Goal: Task Accomplishment & Management: Manage account settings

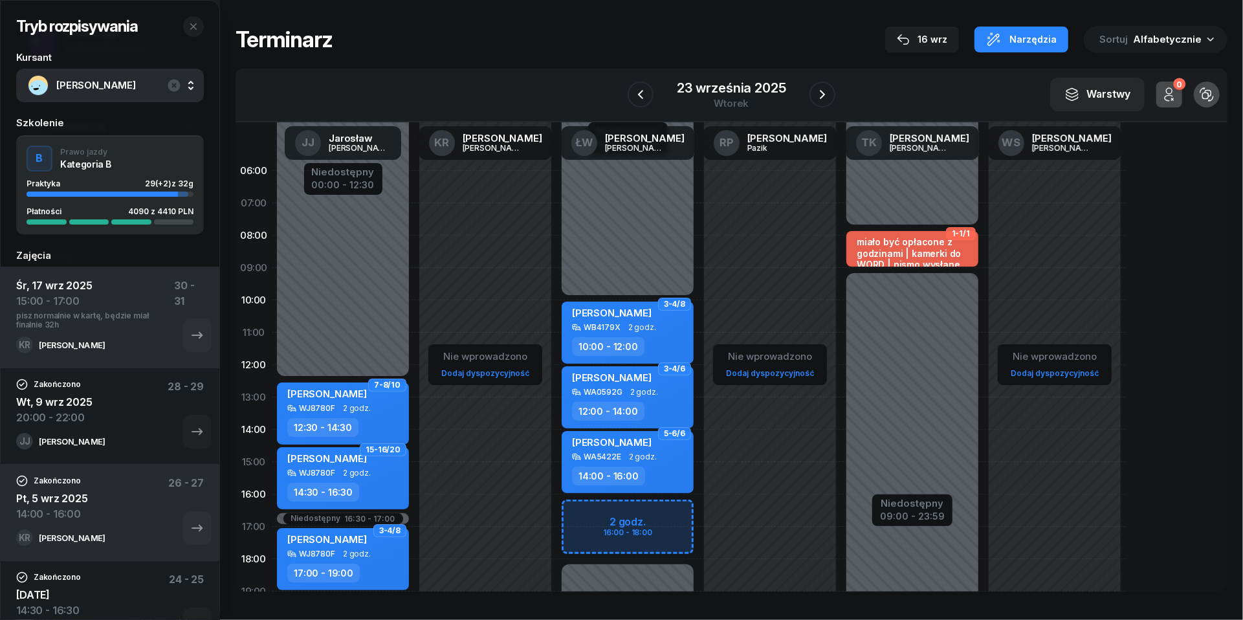
scroll to position [107, 0]
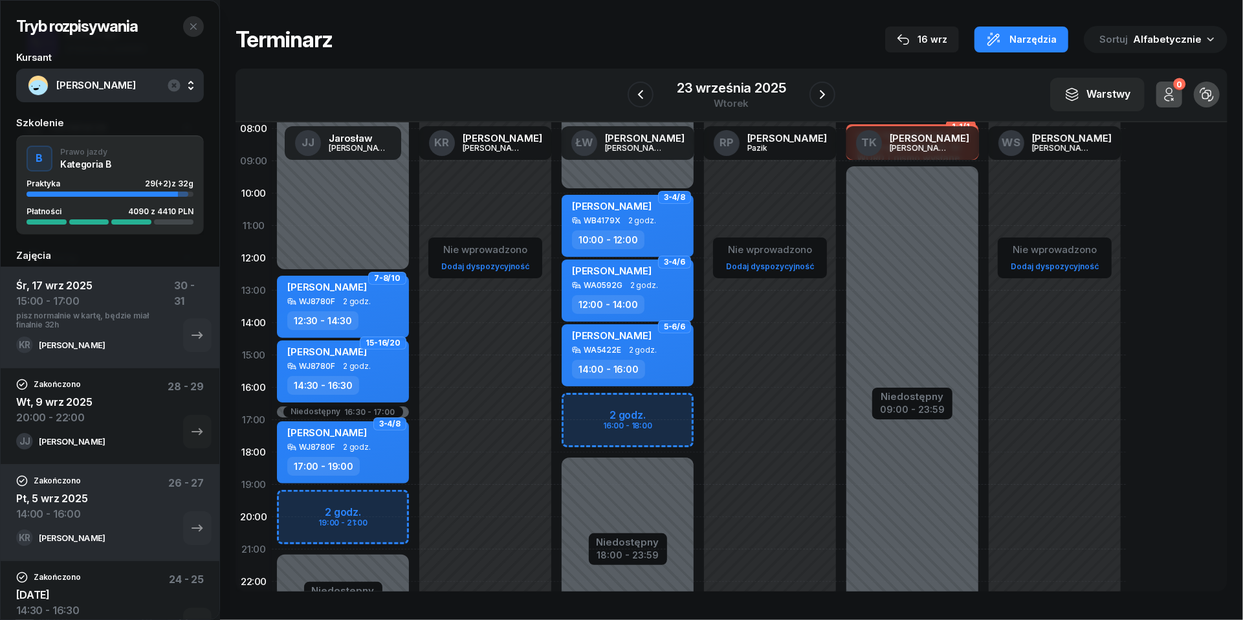
click at [195, 23] on icon "button" at bounding box center [193, 26] width 10 height 10
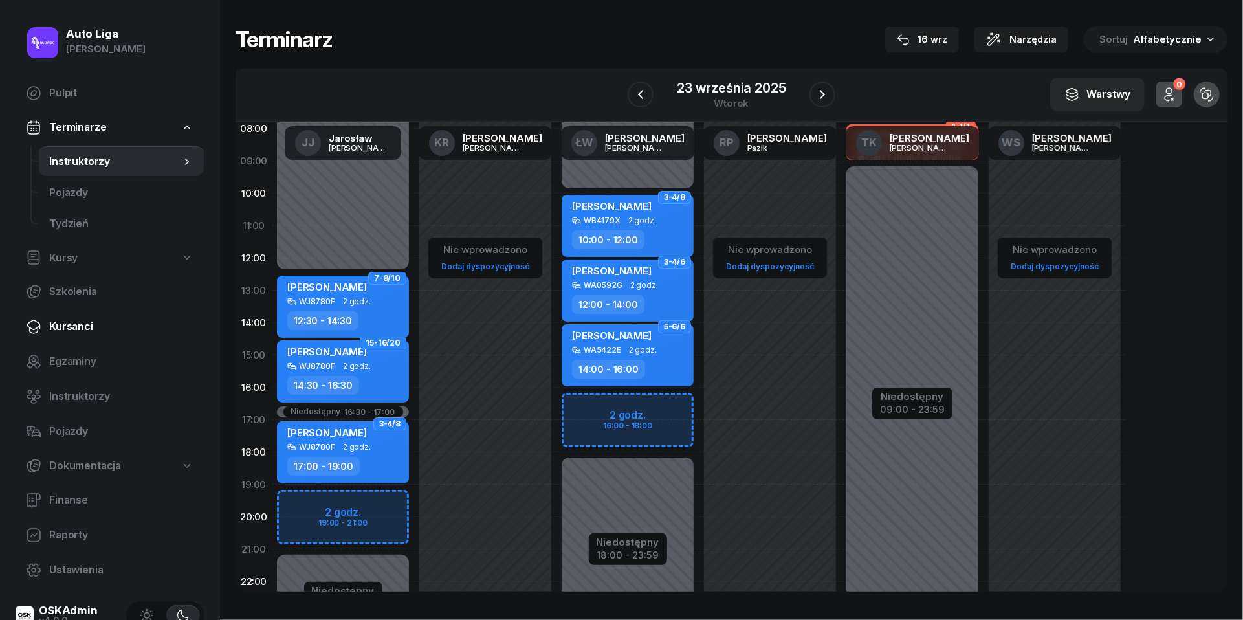
click at [84, 322] on span "Kursanci" at bounding box center [121, 326] width 144 height 17
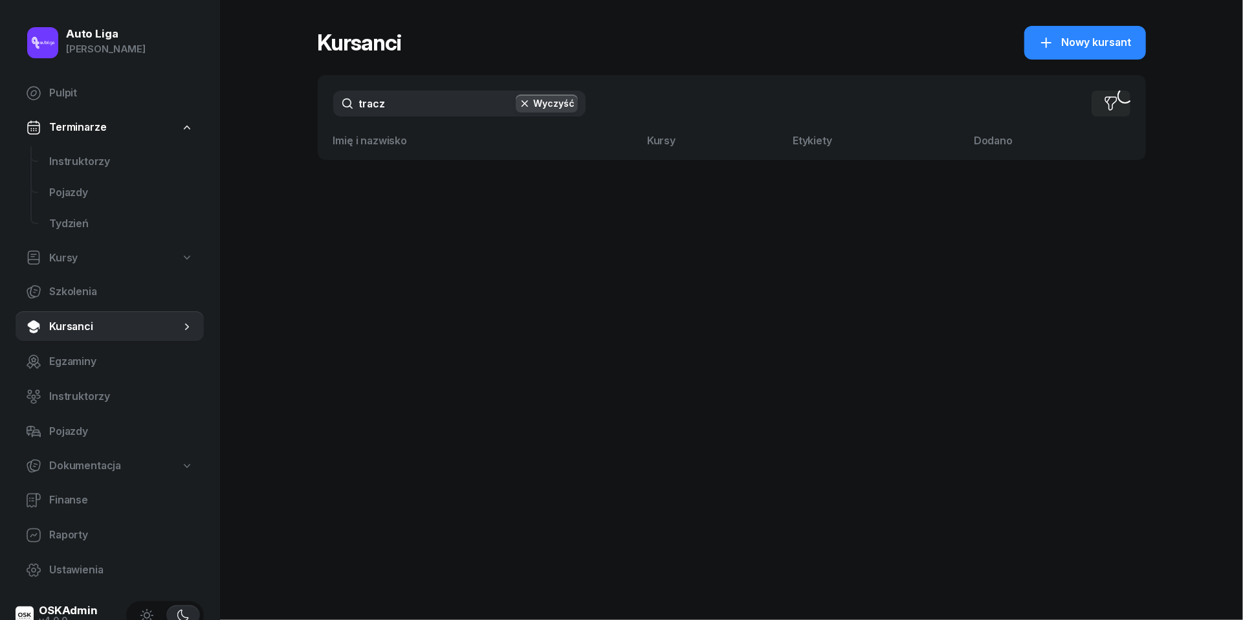
click at [435, 101] on input "tracz" at bounding box center [459, 104] width 252 height 26
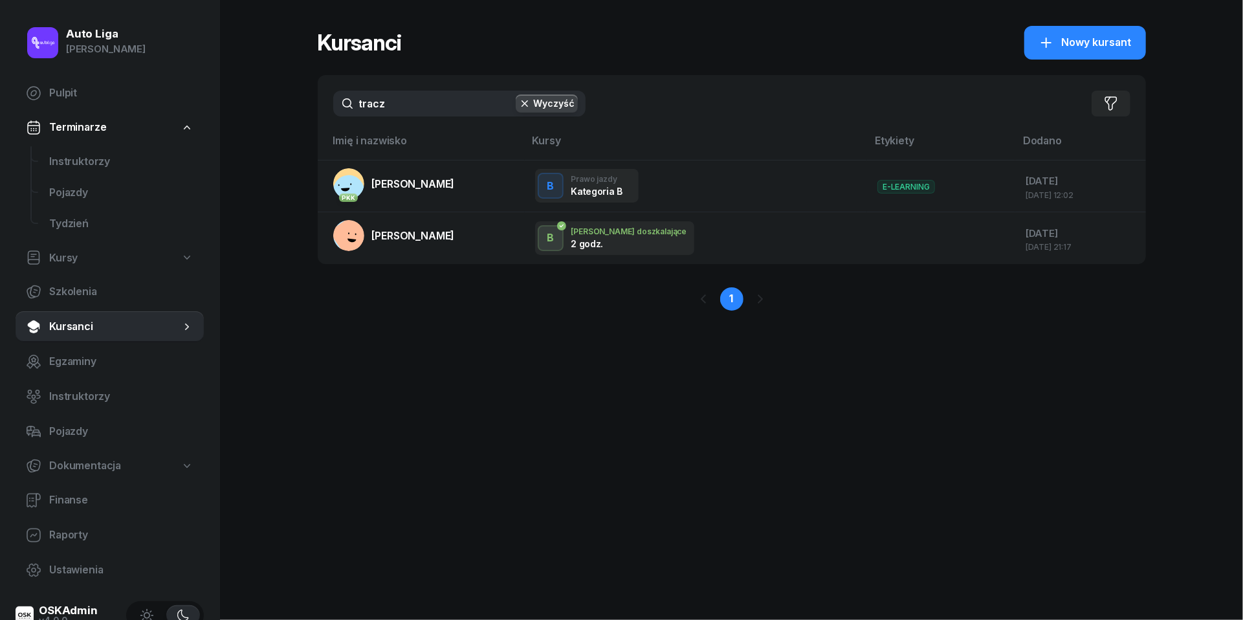
click at [435, 101] on input "tracz" at bounding box center [459, 104] width 252 height 26
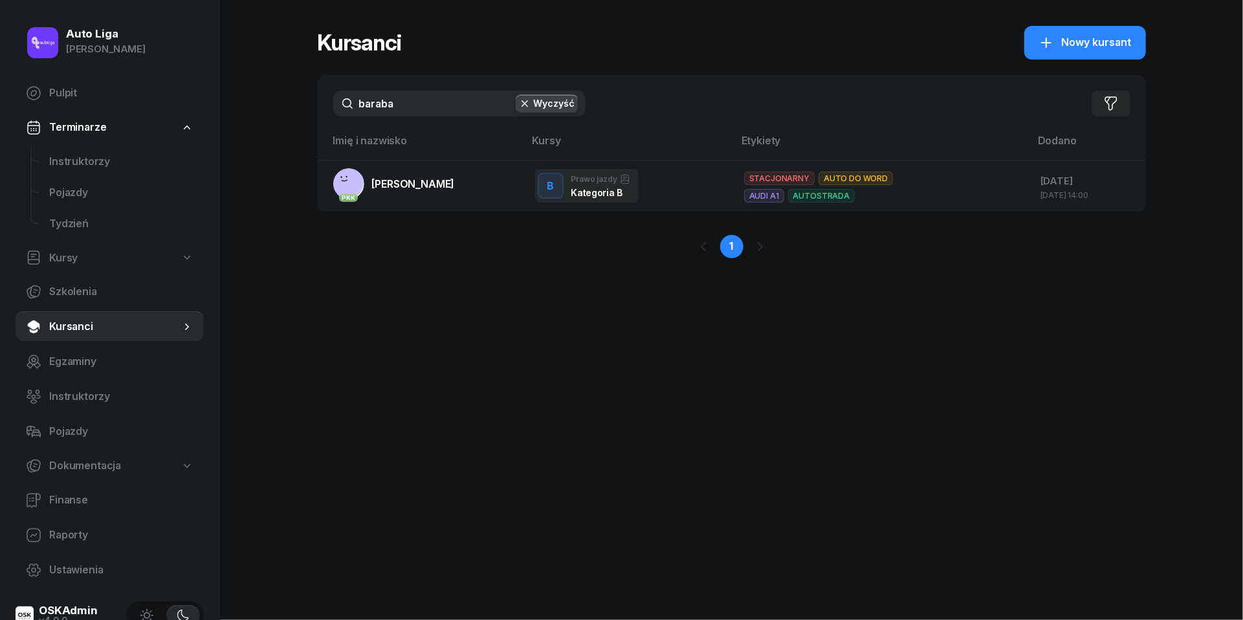
type input "araba"
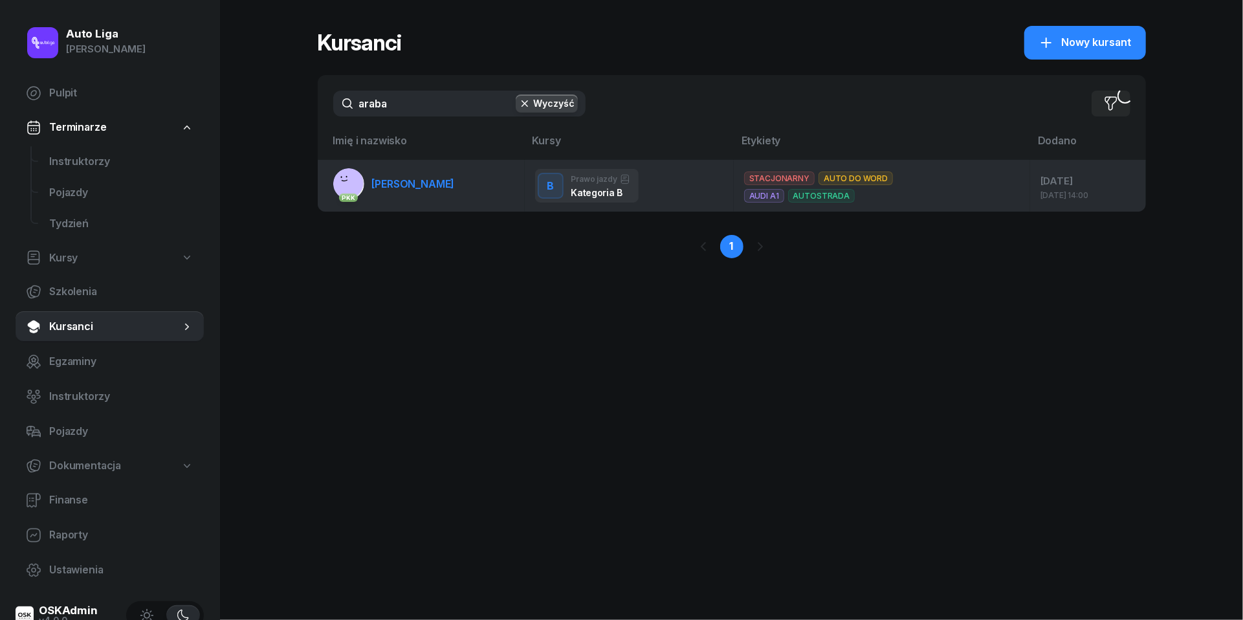
drag, startPoint x: 435, startPoint y: 101, endPoint x: 408, endPoint y: 190, distance: 92.9
click at [408, 190] on link "PKK [PERSON_NAME][GEOGRAPHIC_DATA]" at bounding box center [394, 183] width 122 height 31
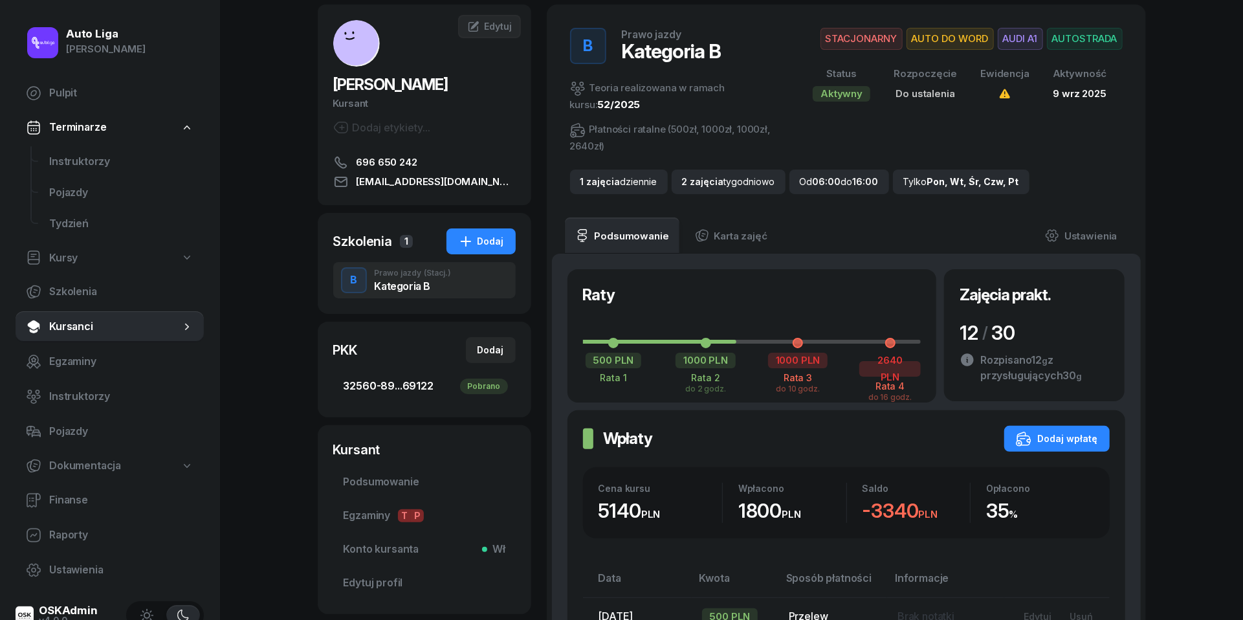
scroll to position [141, 0]
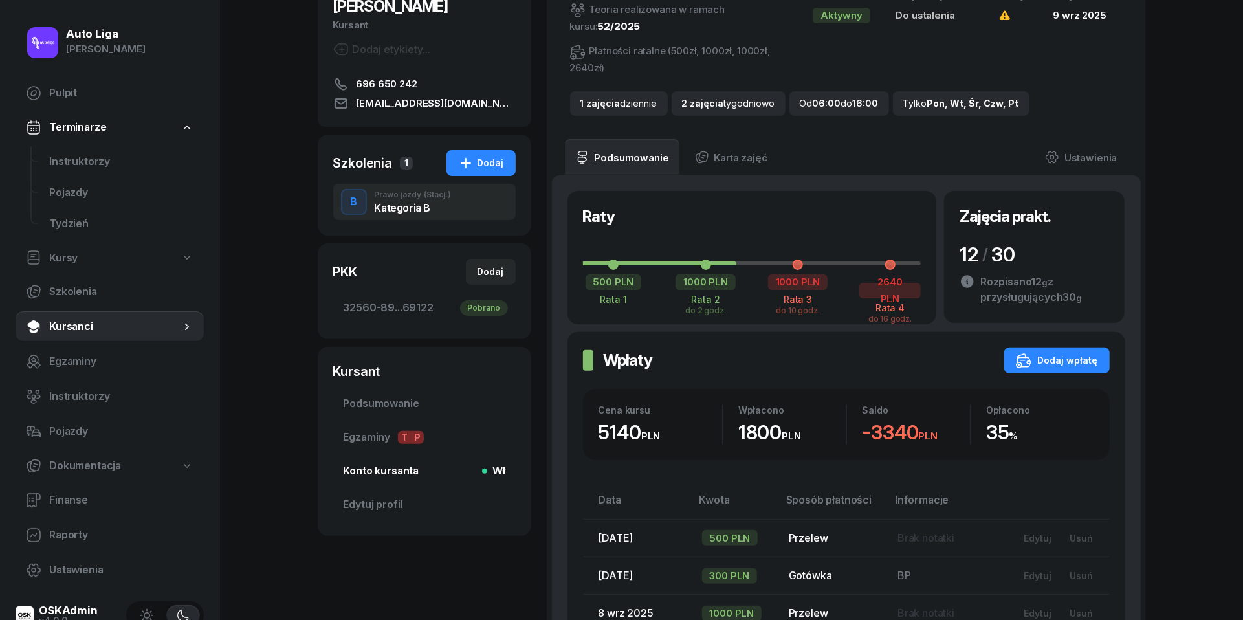
click at [360, 475] on span "Konto kursanta Wł" at bounding box center [425, 471] width 162 height 17
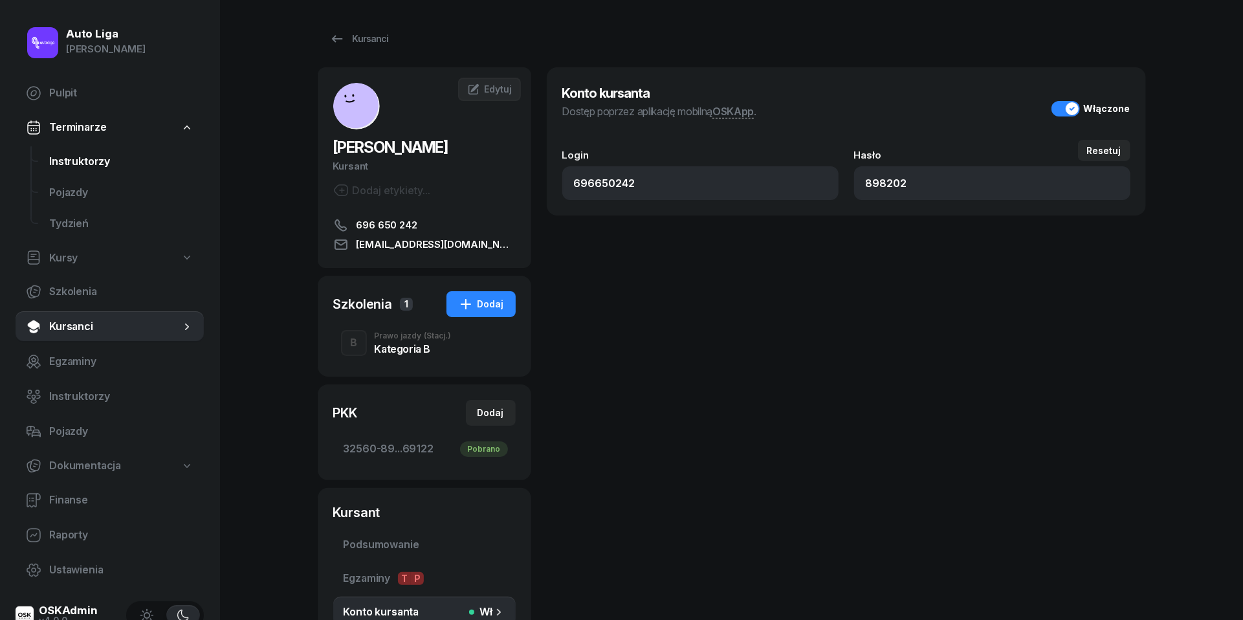
click at [104, 159] on span "Instruktorzy" at bounding box center [121, 161] width 144 height 17
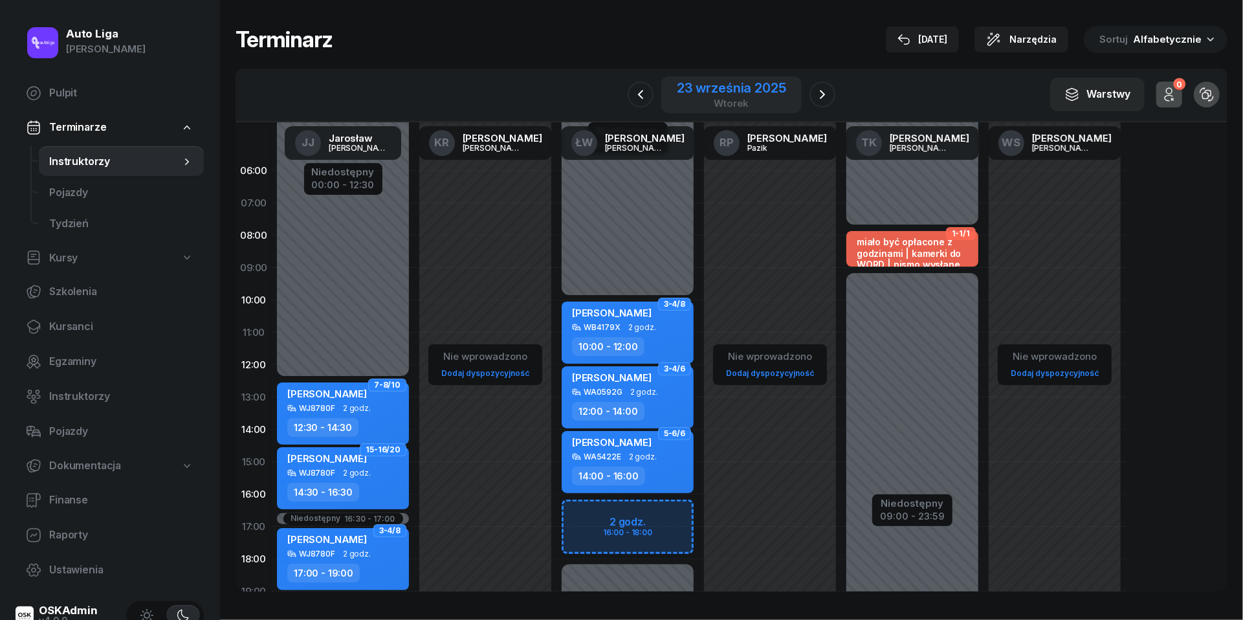
click at [743, 88] on div "23 września 2025" at bounding box center [731, 88] width 109 height 13
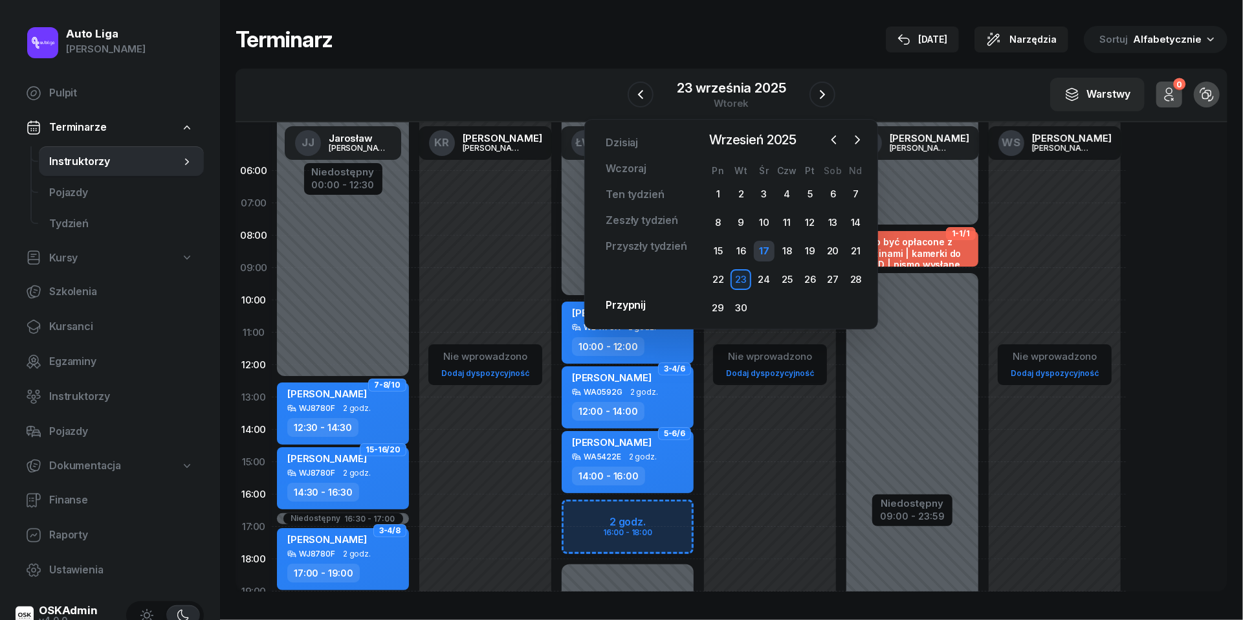
click at [765, 250] on div "17" at bounding box center [764, 251] width 21 height 21
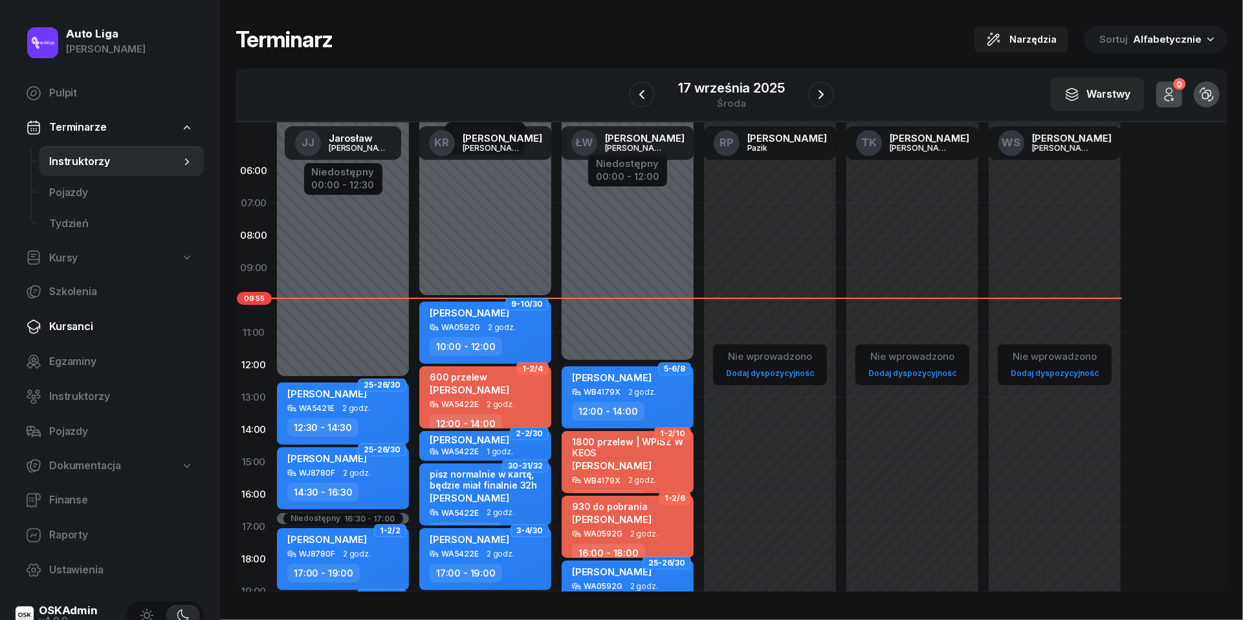
click at [76, 327] on span "Kursanci" at bounding box center [121, 326] width 144 height 17
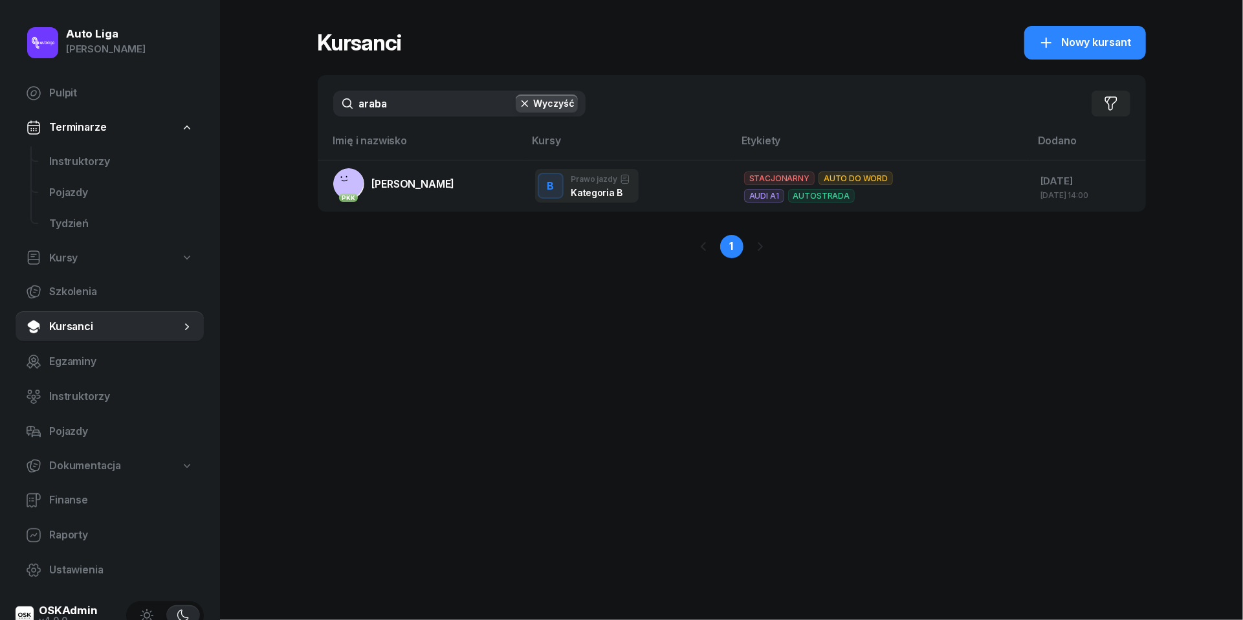
click at [431, 100] on input "araba" at bounding box center [459, 104] width 252 height 26
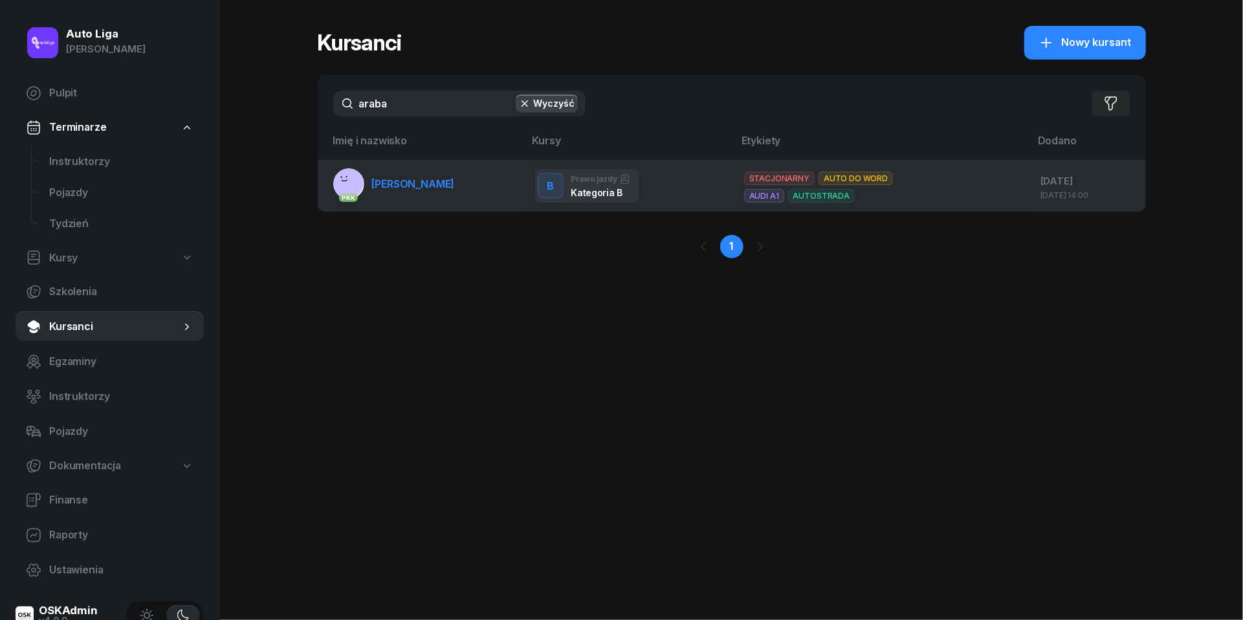
click at [425, 179] on span "[PERSON_NAME]" at bounding box center [413, 183] width 83 height 13
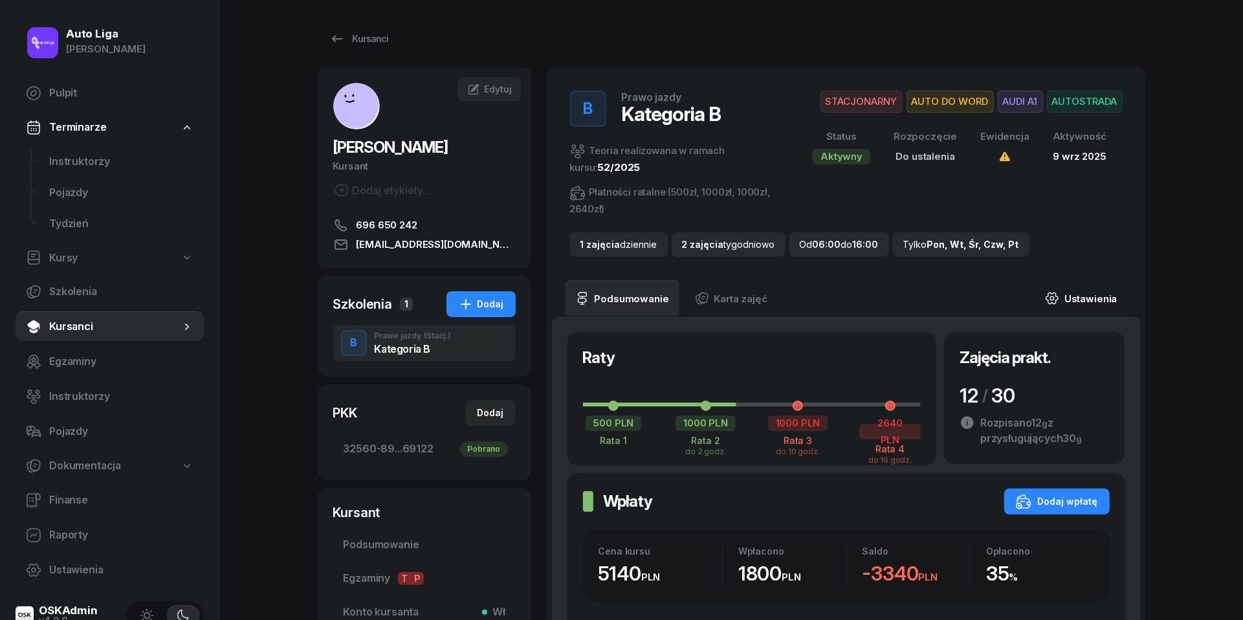
click at [1092, 296] on link "Ustawienia" at bounding box center [1080, 298] width 93 height 36
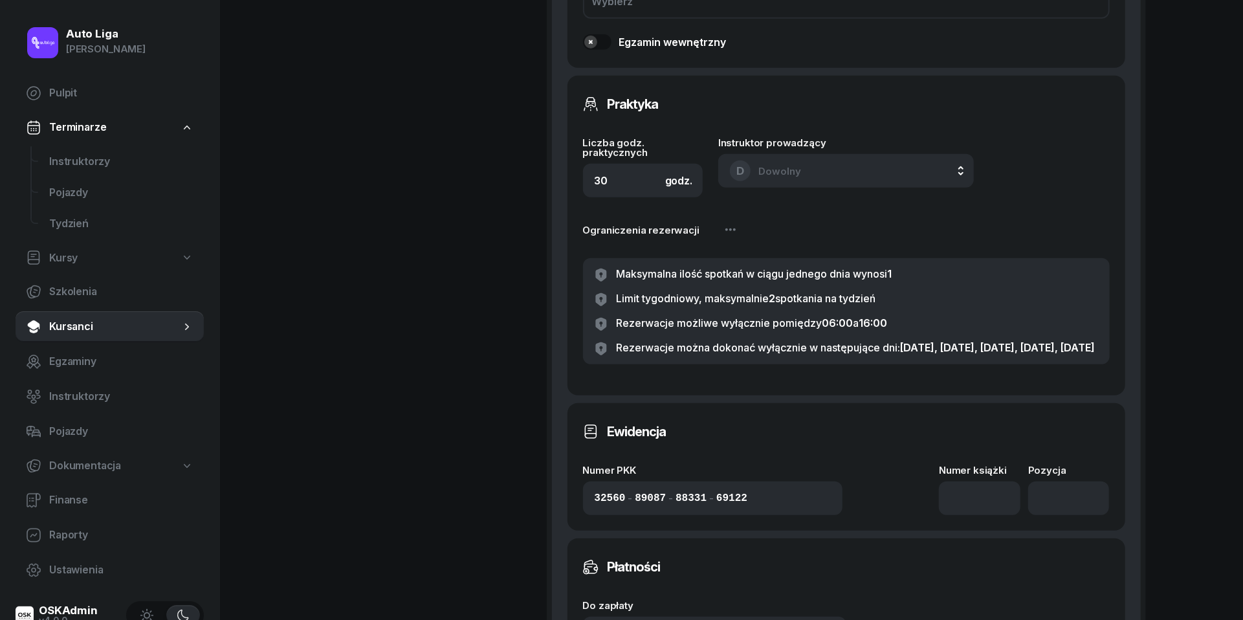
scroll to position [774, 0]
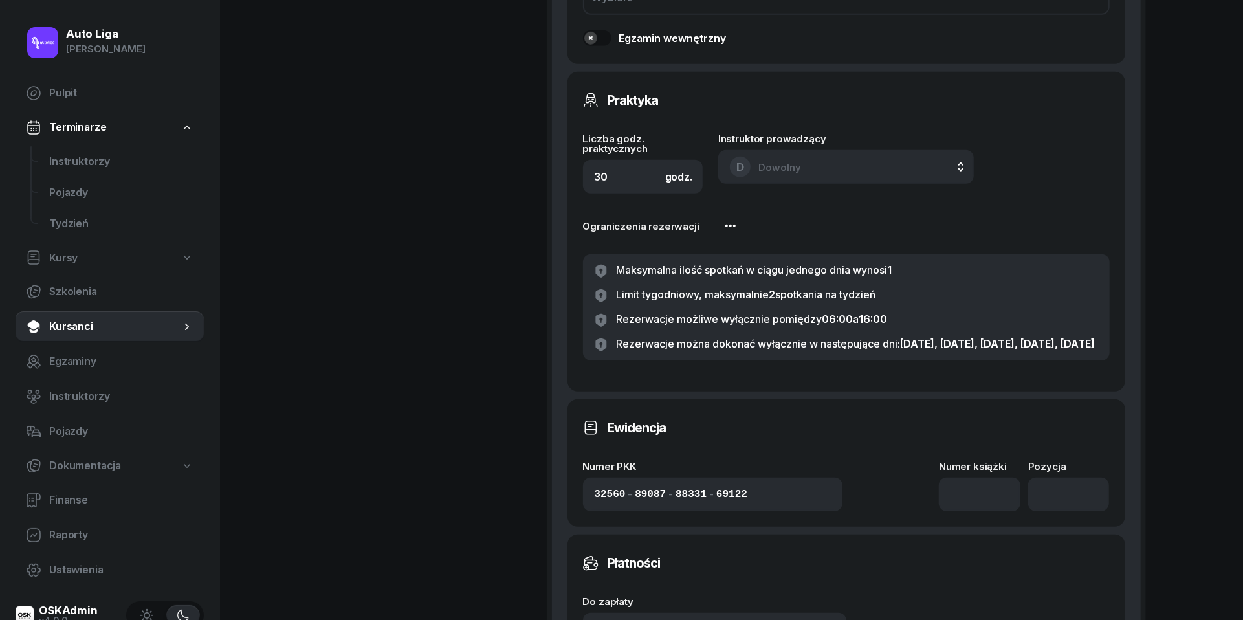
click at [723, 221] on icon "button" at bounding box center [731, 226] width 16 height 16
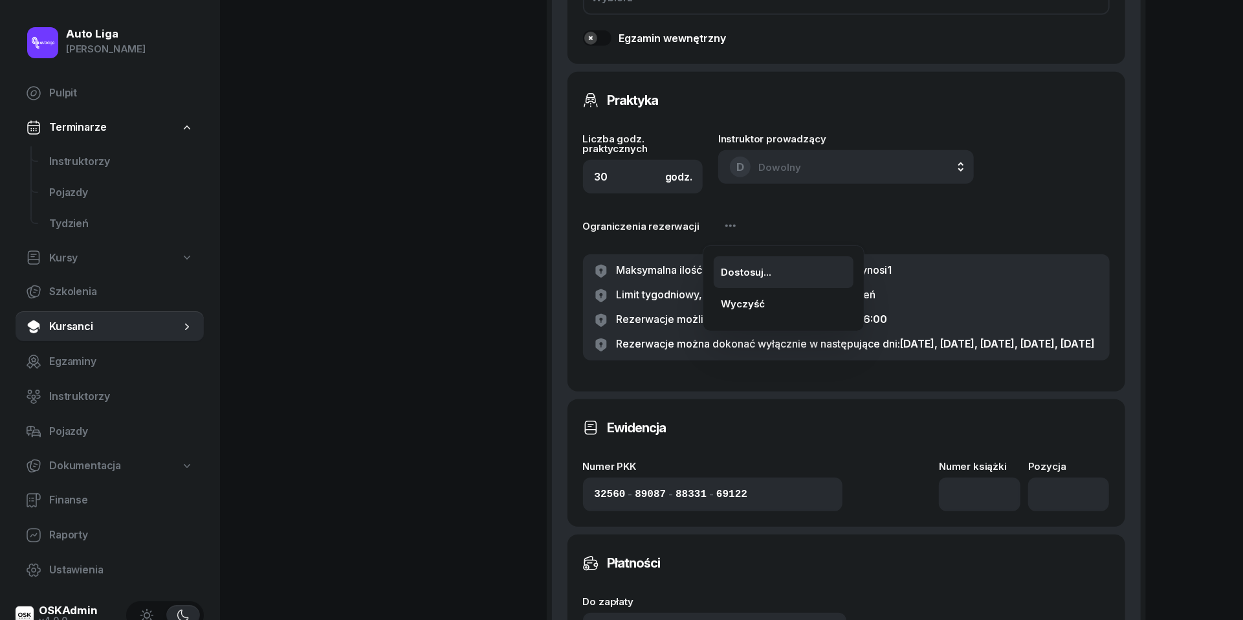
click at [749, 276] on div "Dostosuj..." at bounding box center [746, 272] width 50 height 17
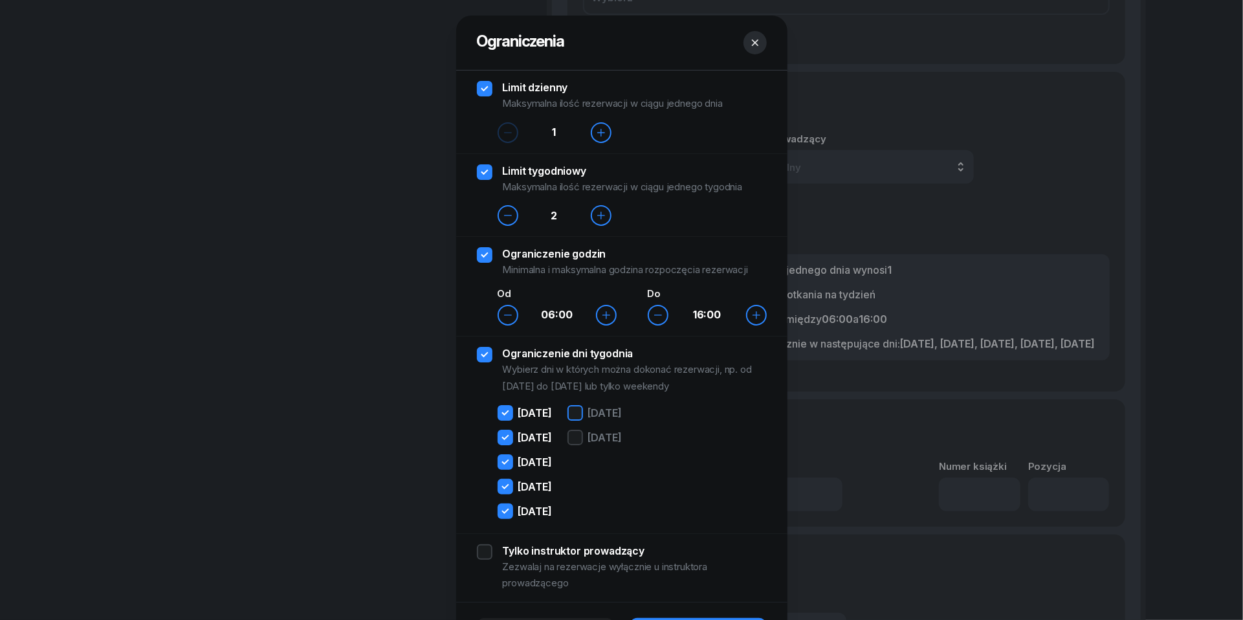
click at [583, 417] on div at bounding box center [575, 413] width 16 height 16
click at [604, 424] on div "[DATE][PERSON_NAME][DATE]" at bounding box center [594, 464] width 54 height 118
click at [583, 432] on div at bounding box center [575, 438] width 16 height 16
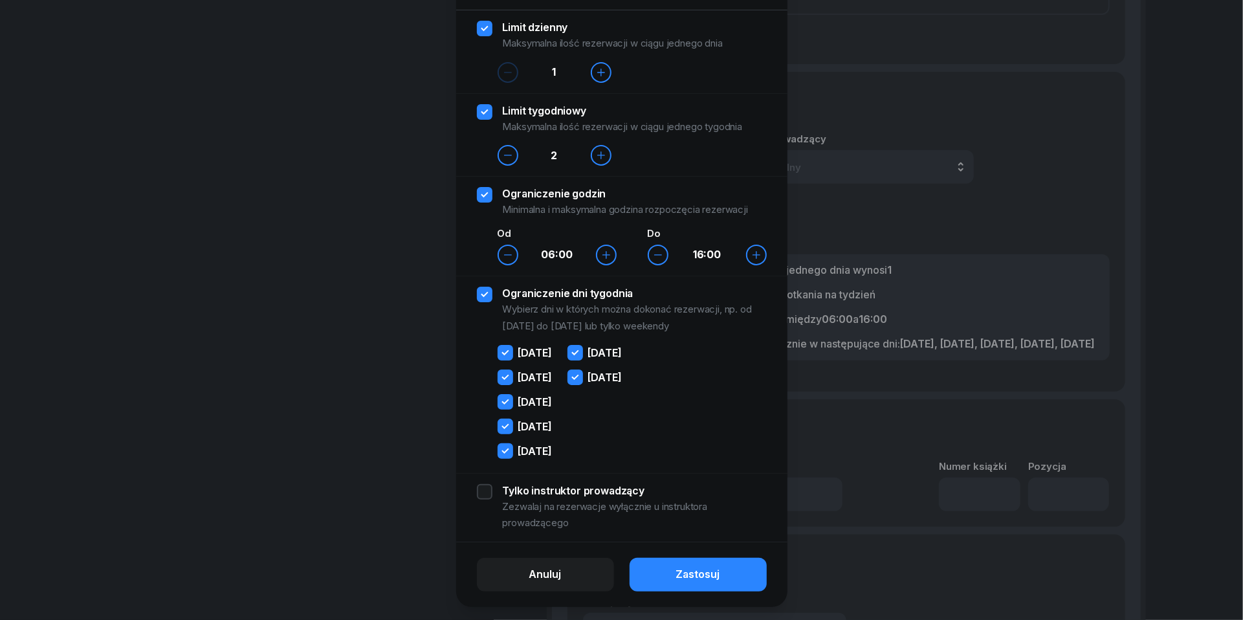
scroll to position [69, 0]
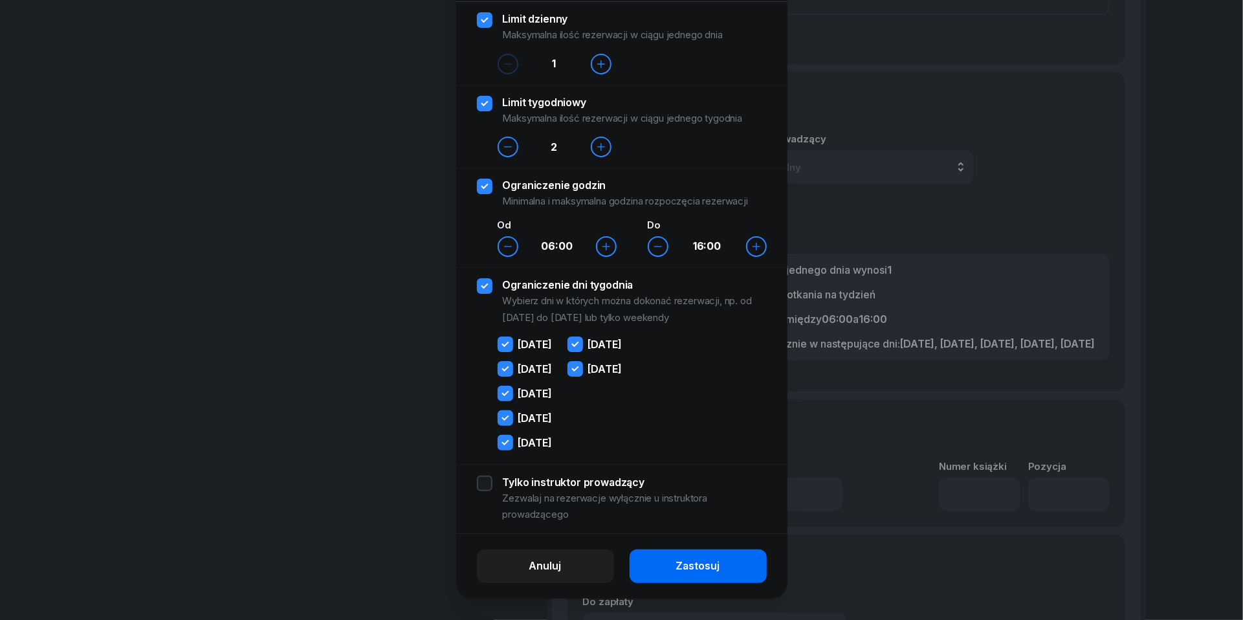
click at [717, 569] on div "Zastosuj" at bounding box center [698, 566] width 44 height 17
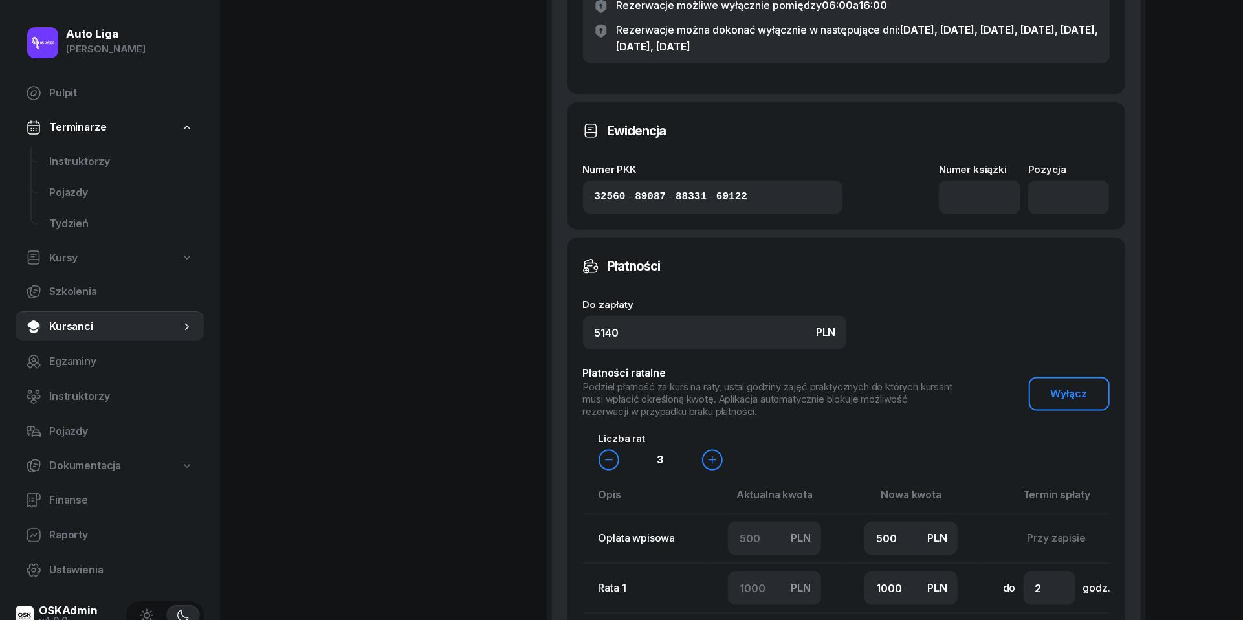
scroll to position [1111, 0]
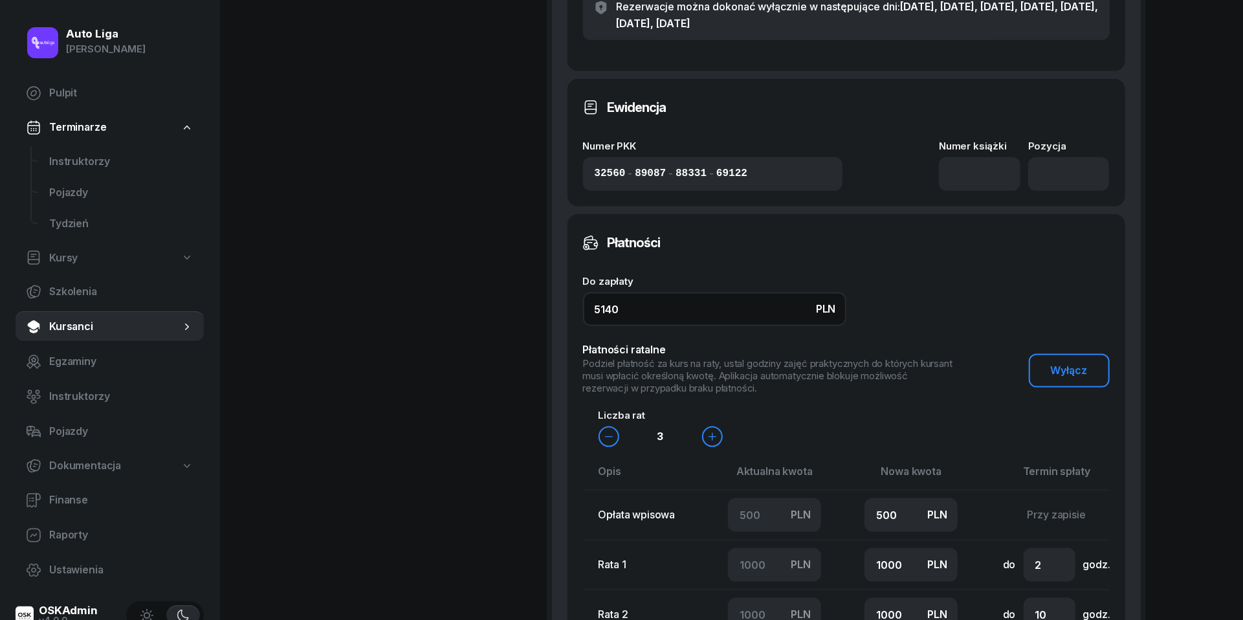
click at [604, 306] on input "5140" at bounding box center [714, 309] width 263 height 34
type input "540"
type input "40"
type input "20"
type input "5640"
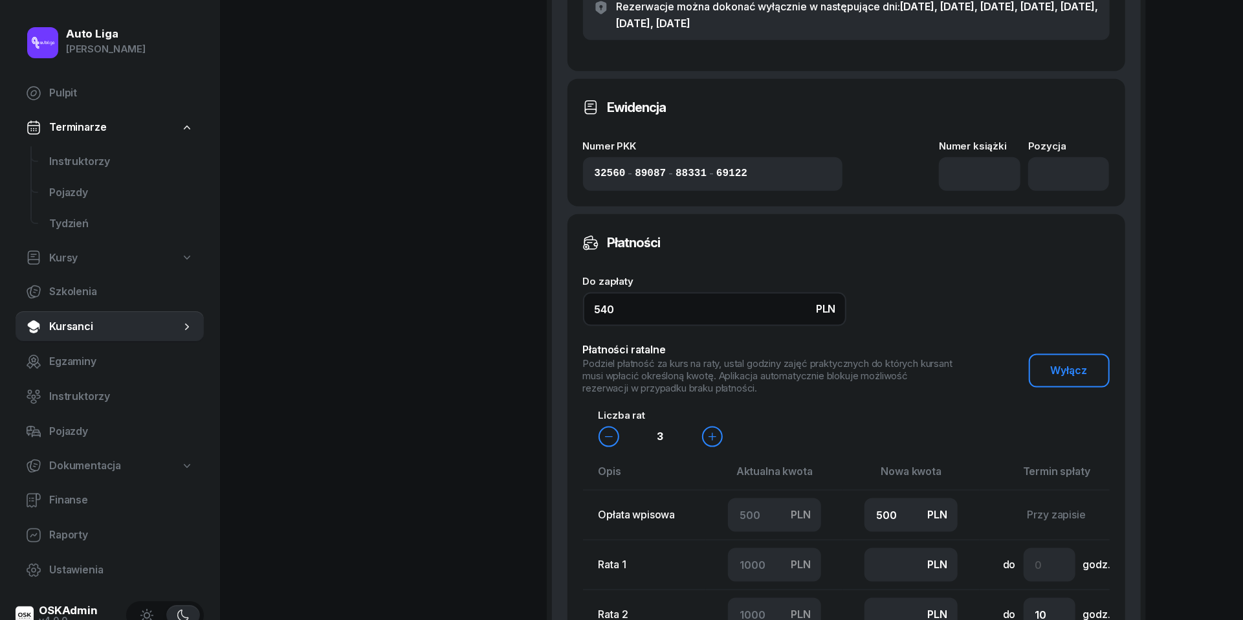
type input "1700"
type input "1740"
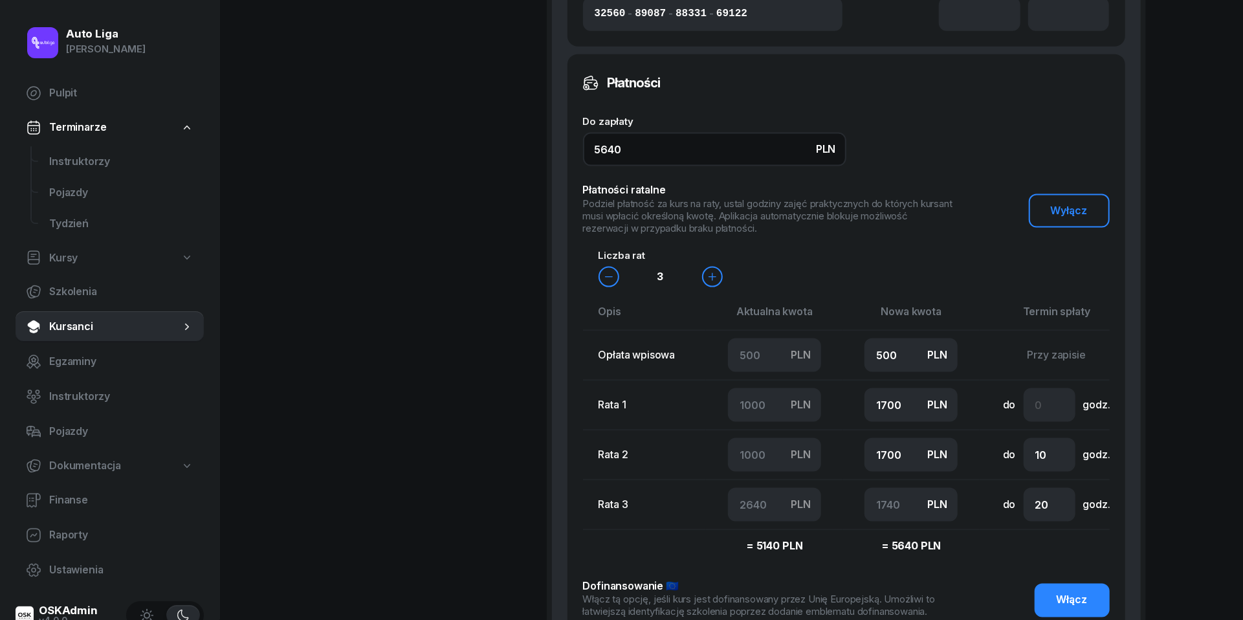
scroll to position [1302, 0]
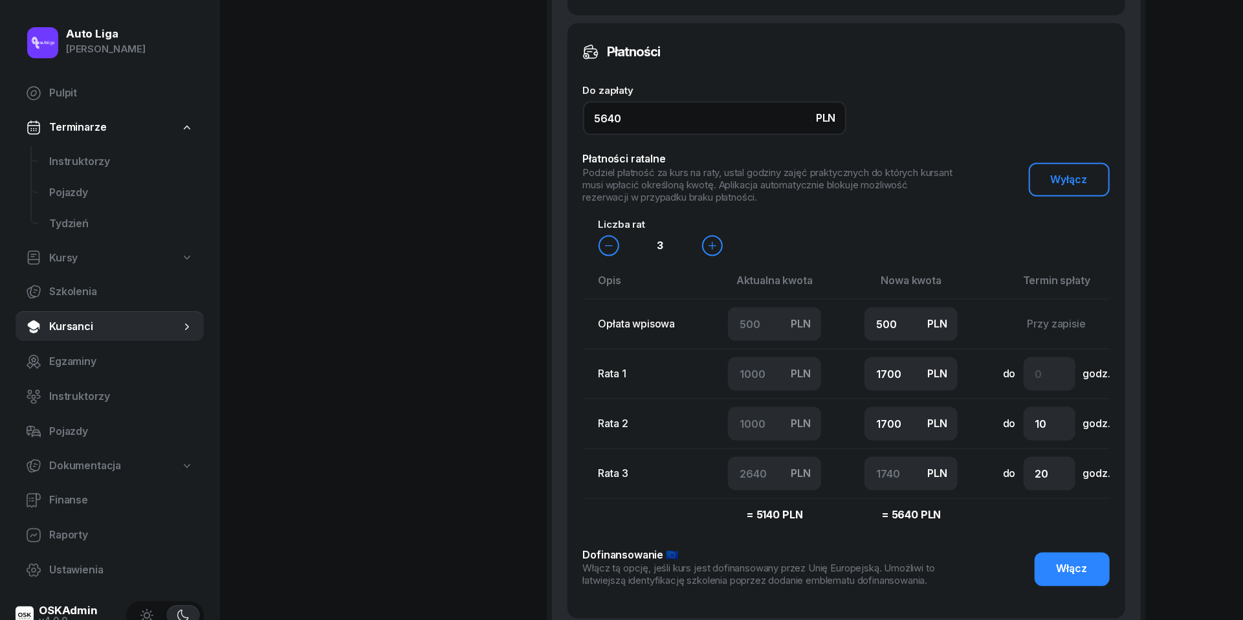
type input "5640"
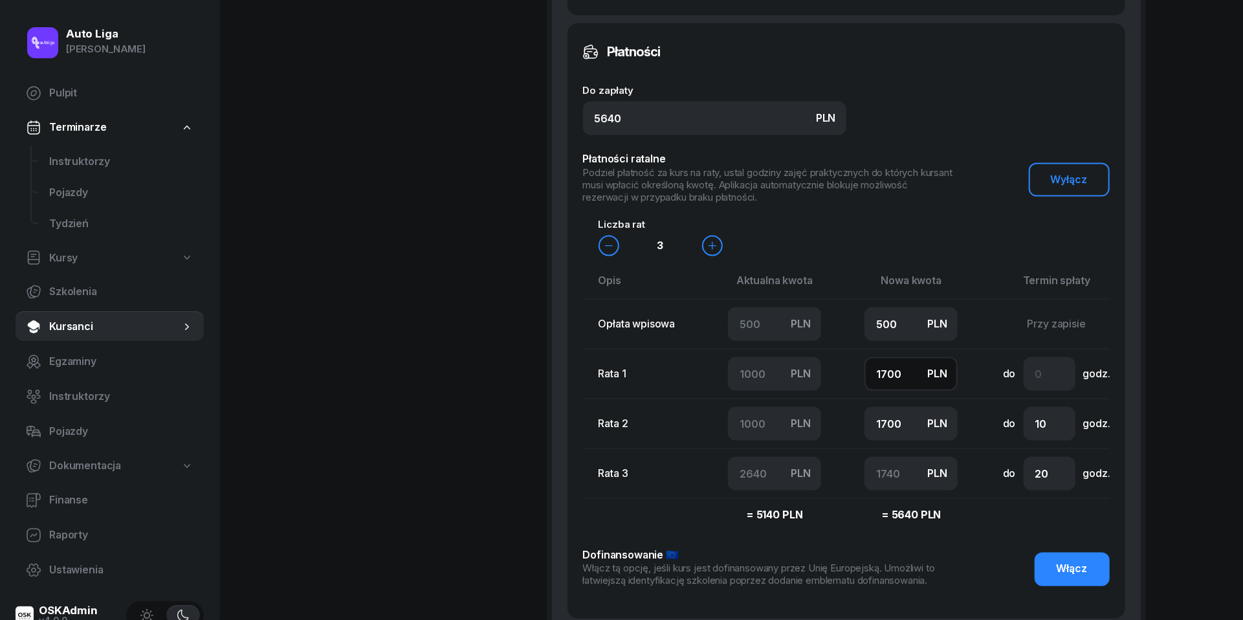
click at [912, 358] on input "1700" at bounding box center [910, 374] width 93 height 34
type input "1"
type input "3439"
type input "10"
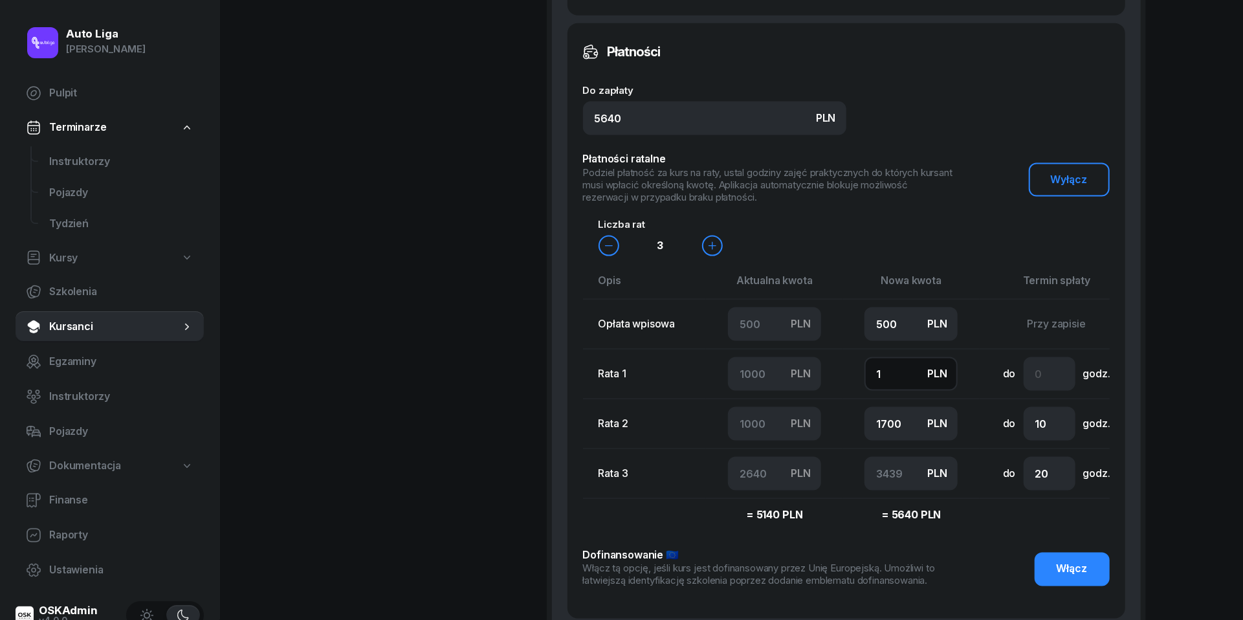
type input "3430"
type input "100"
type input "3340"
type input "1000"
type input "2440"
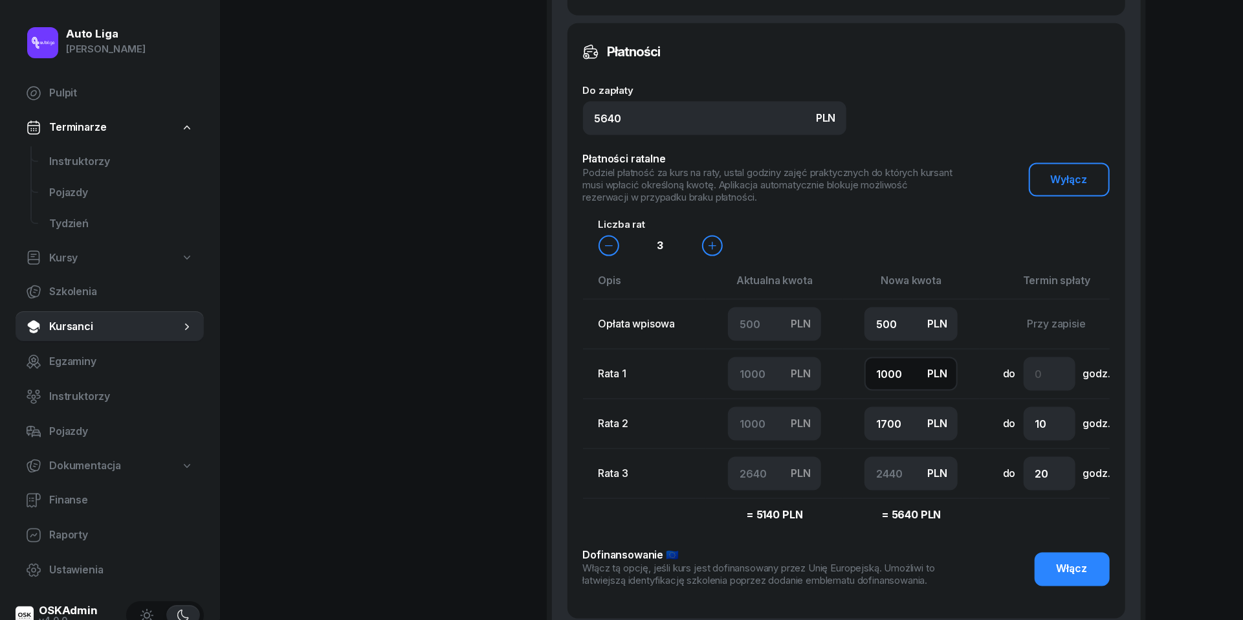
type input "1000"
click at [897, 419] on input "1700" at bounding box center [910, 424] width 93 height 34
type input "1"
type input "4139"
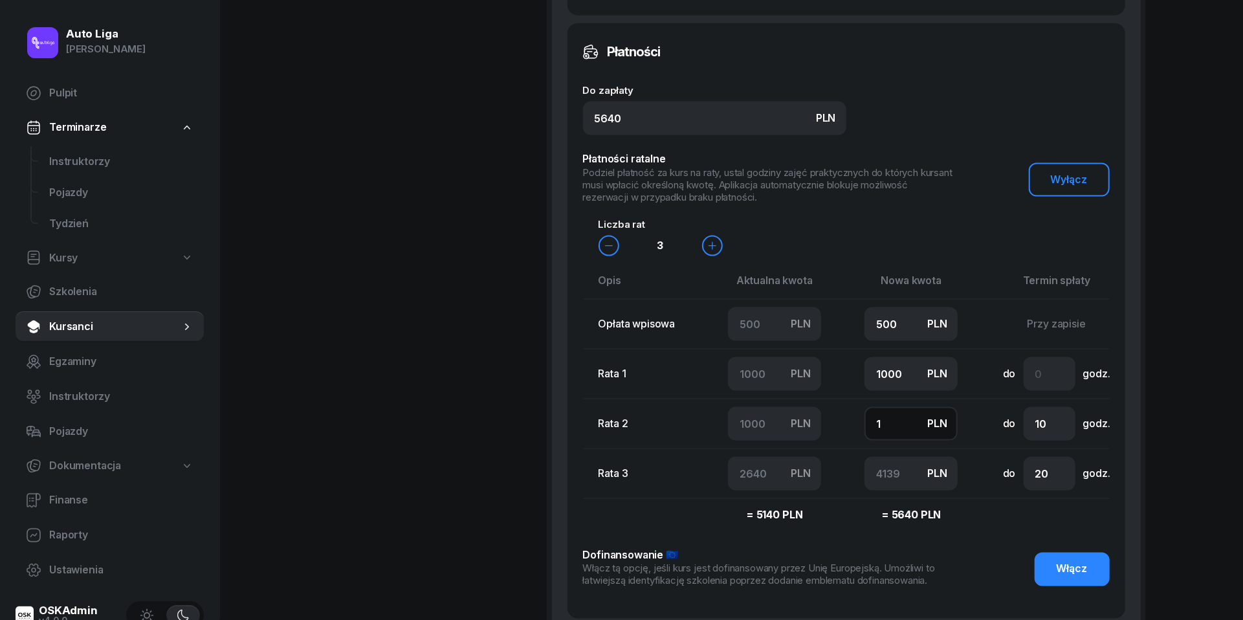
type input "10"
type input "4130"
type input "100"
type input "4040"
type input "1000"
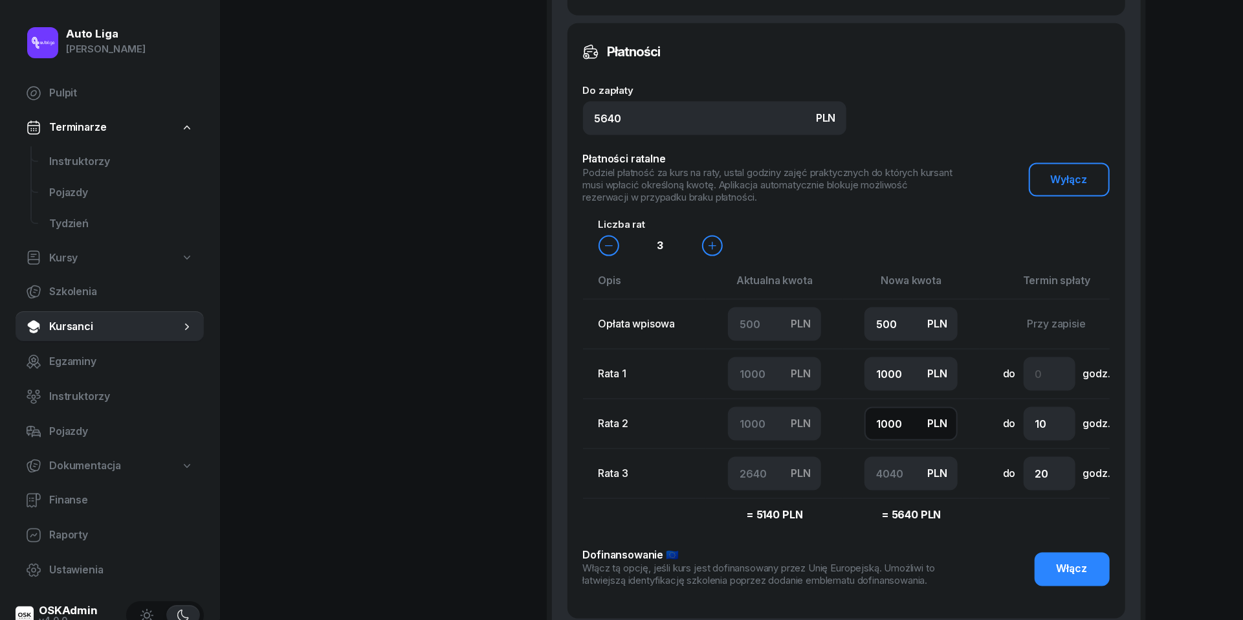
type input "3140"
type input "1000"
click at [1036, 379] on input "number" at bounding box center [1049, 374] width 52 height 34
type input "2"
click at [1041, 477] on input "20" at bounding box center [1049, 474] width 52 height 34
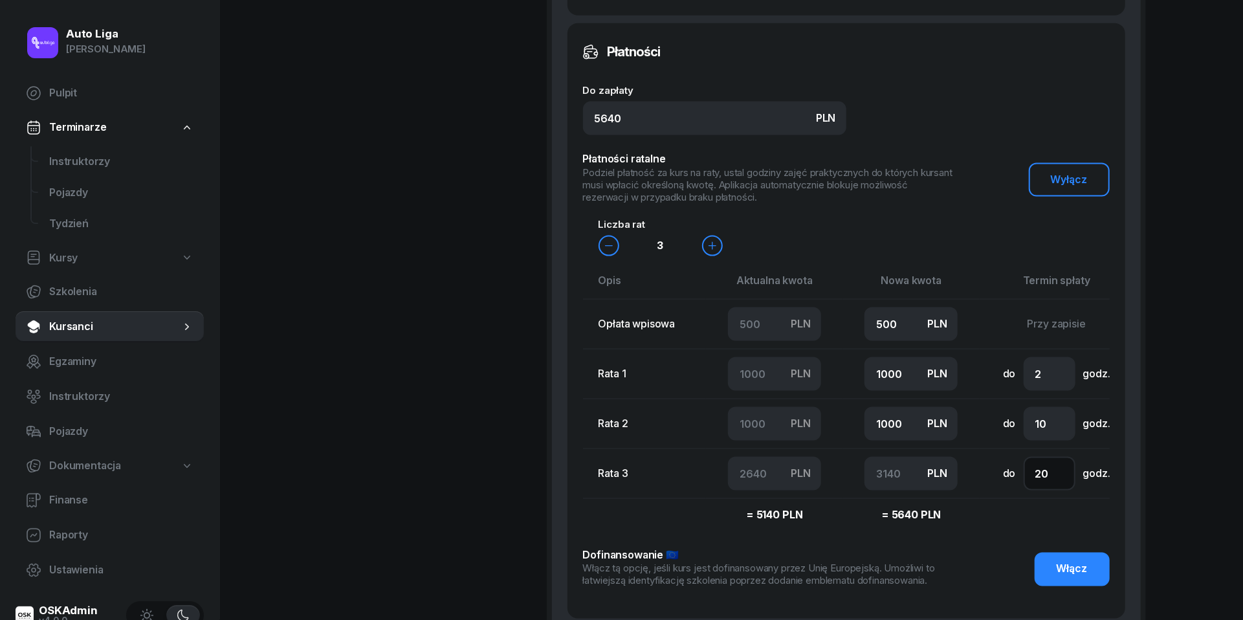
click at [1041, 477] on input "20" at bounding box center [1049, 474] width 52 height 34
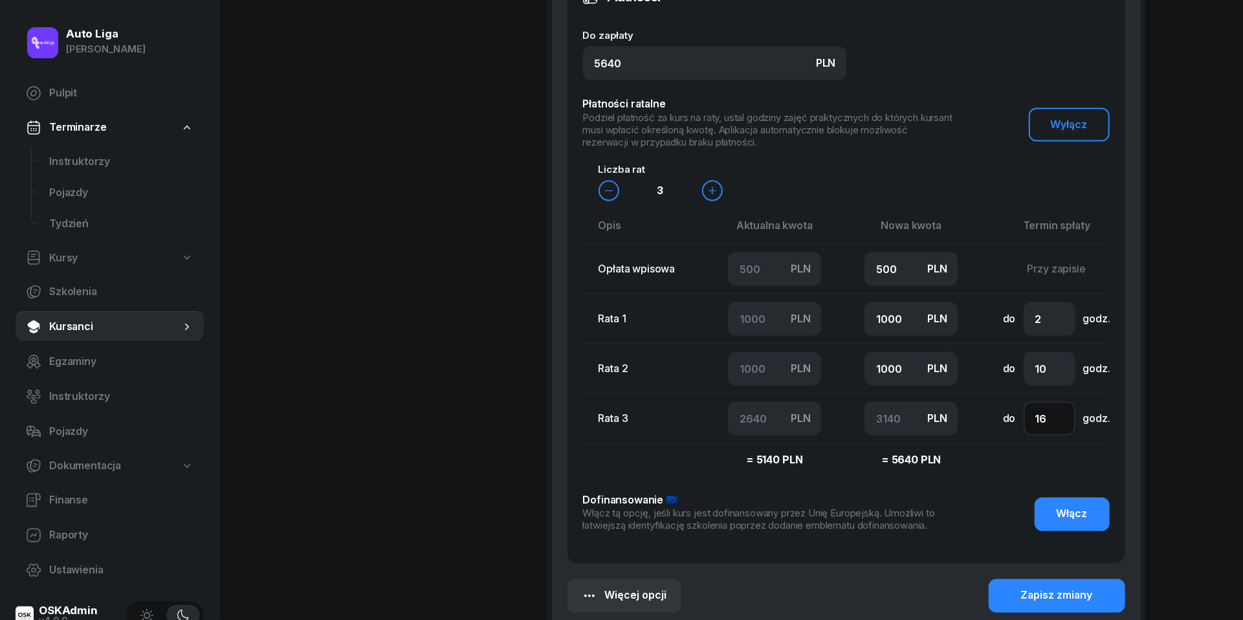
scroll to position [1395, 0]
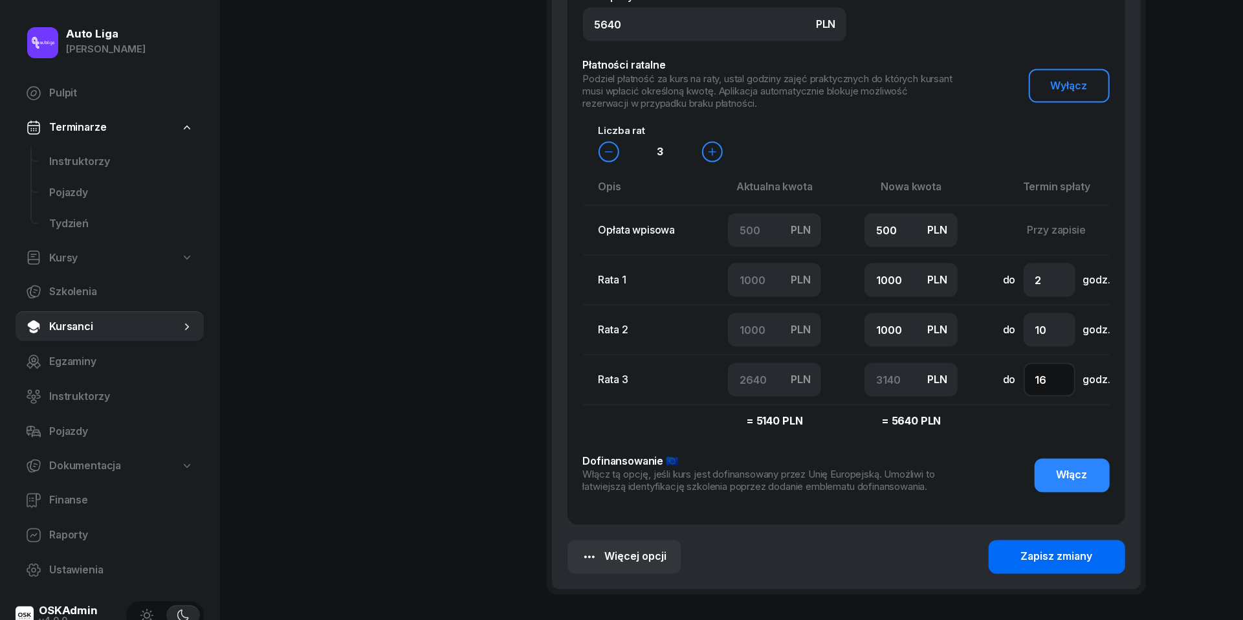
type input "16"
click at [1031, 553] on div "Zapisz zmiany" at bounding box center [1057, 557] width 72 height 17
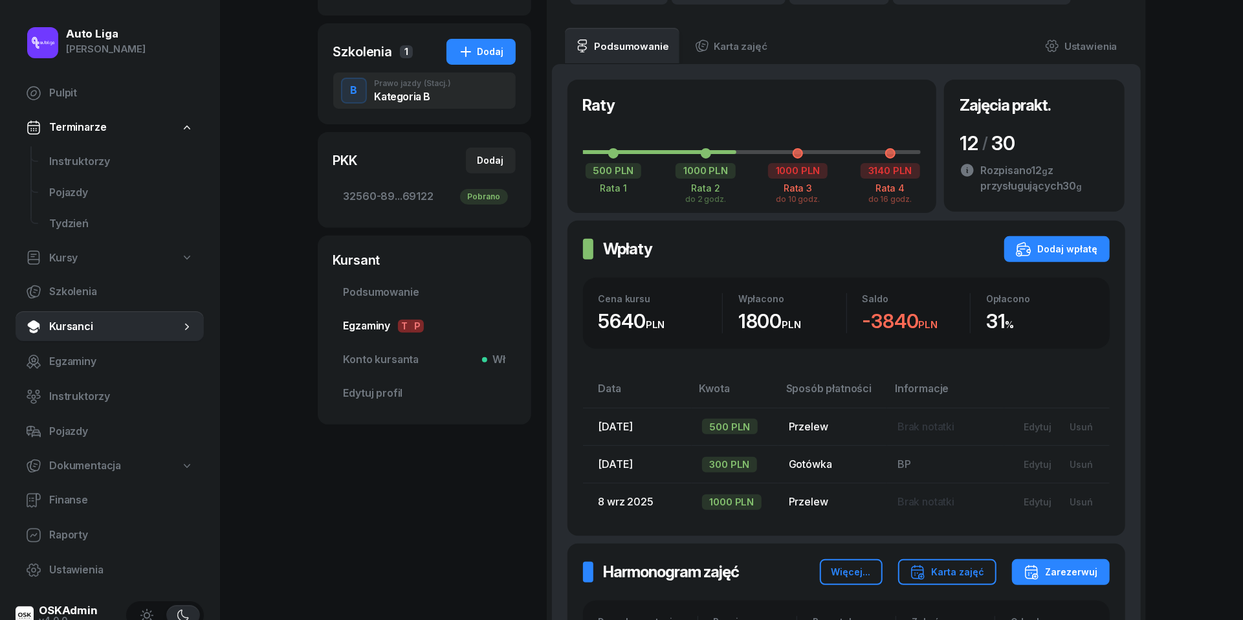
scroll to position [296, 0]
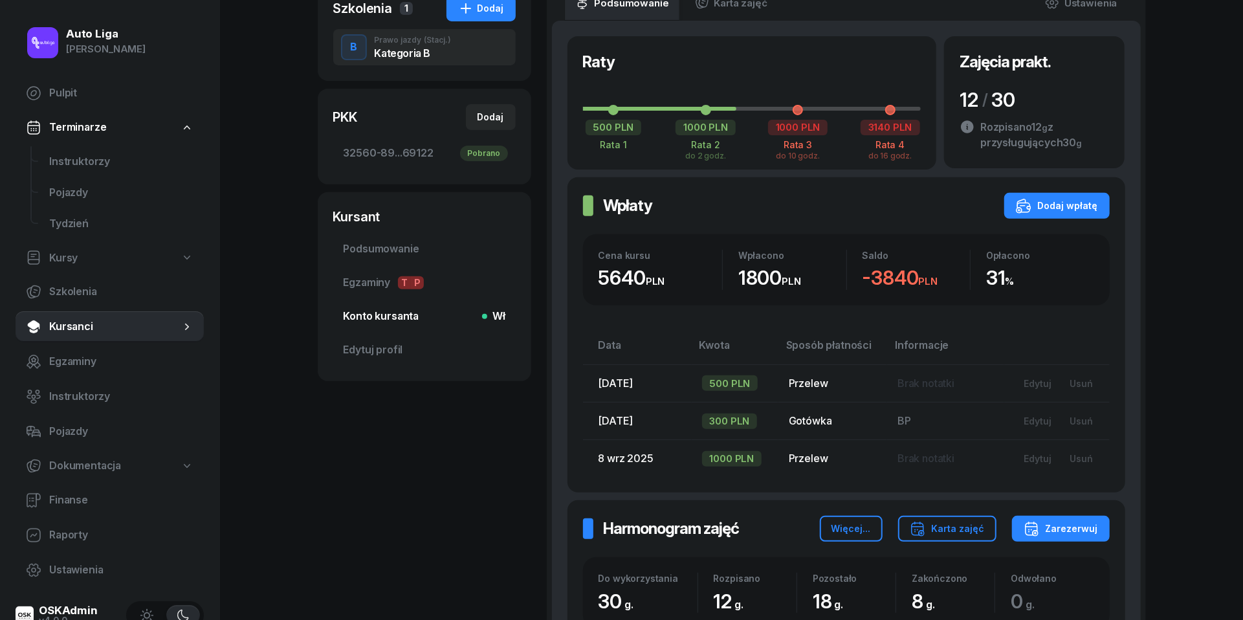
click at [378, 320] on span "Konto kursanta Wł" at bounding box center [425, 316] width 162 height 17
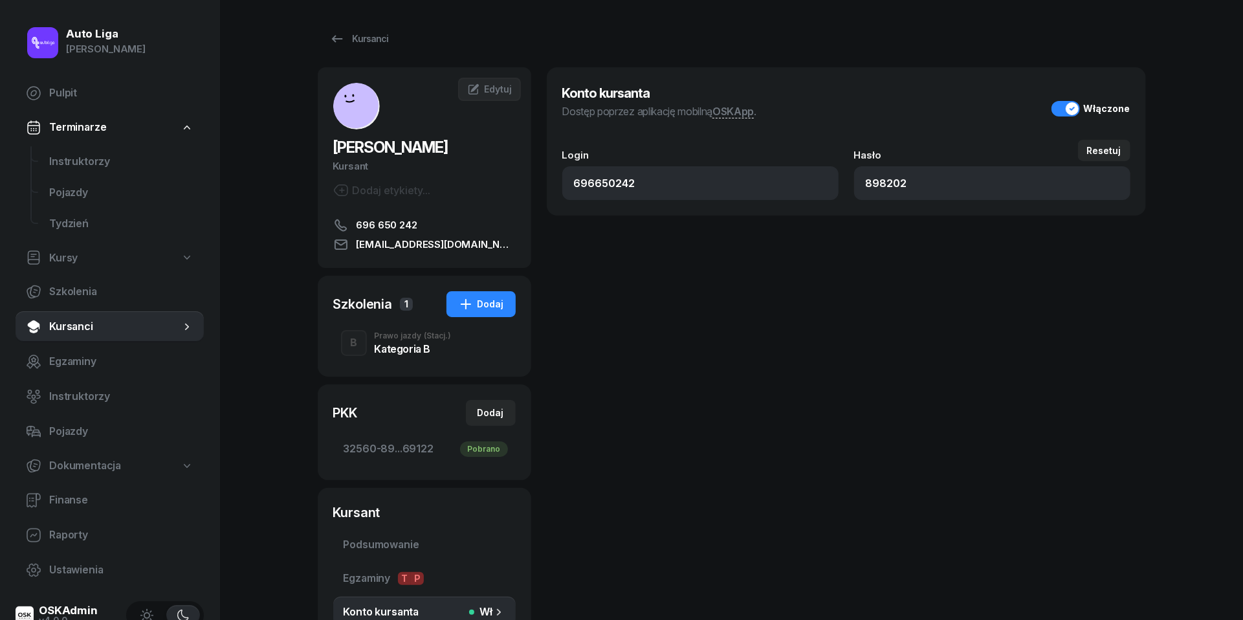
click at [389, 354] on div "Kategoria B" at bounding box center [413, 349] width 77 height 10
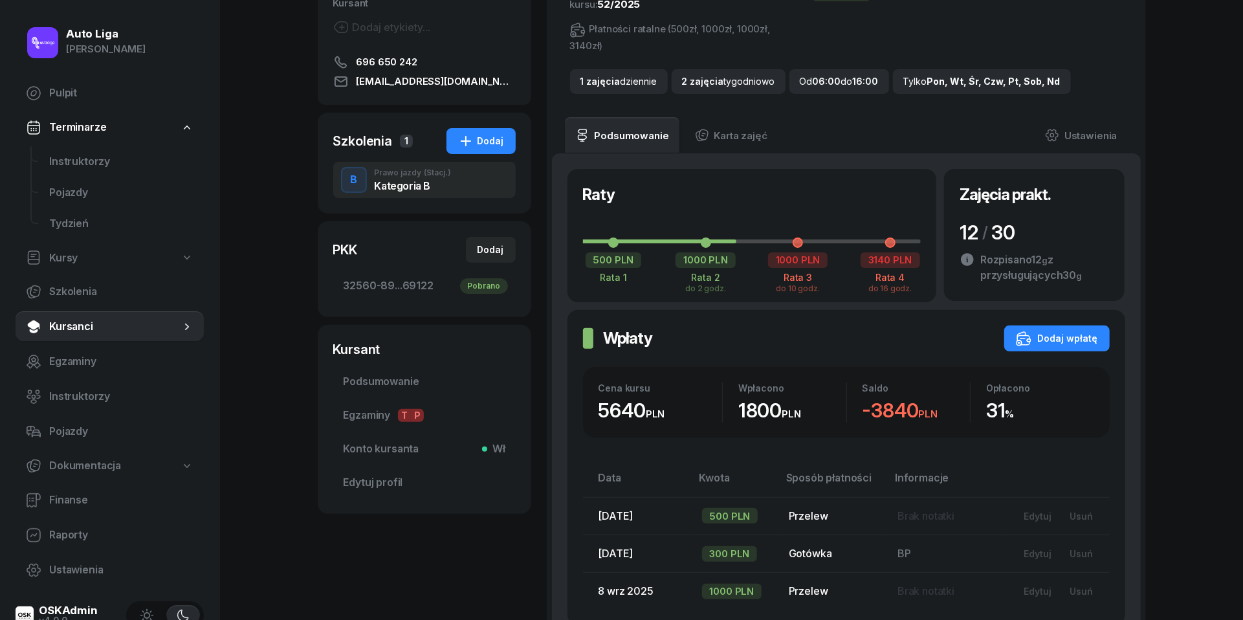
scroll to position [182, 0]
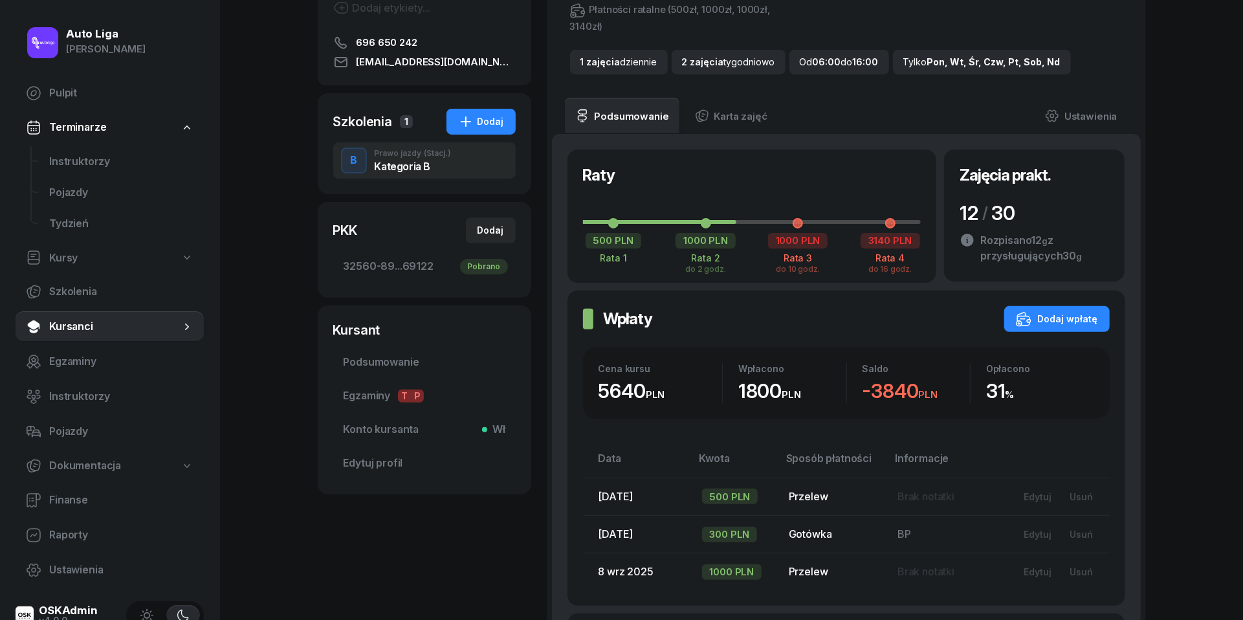
click at [85, 324] on span "Kursanci" at bounding box center [114, 326] width 131 height 17
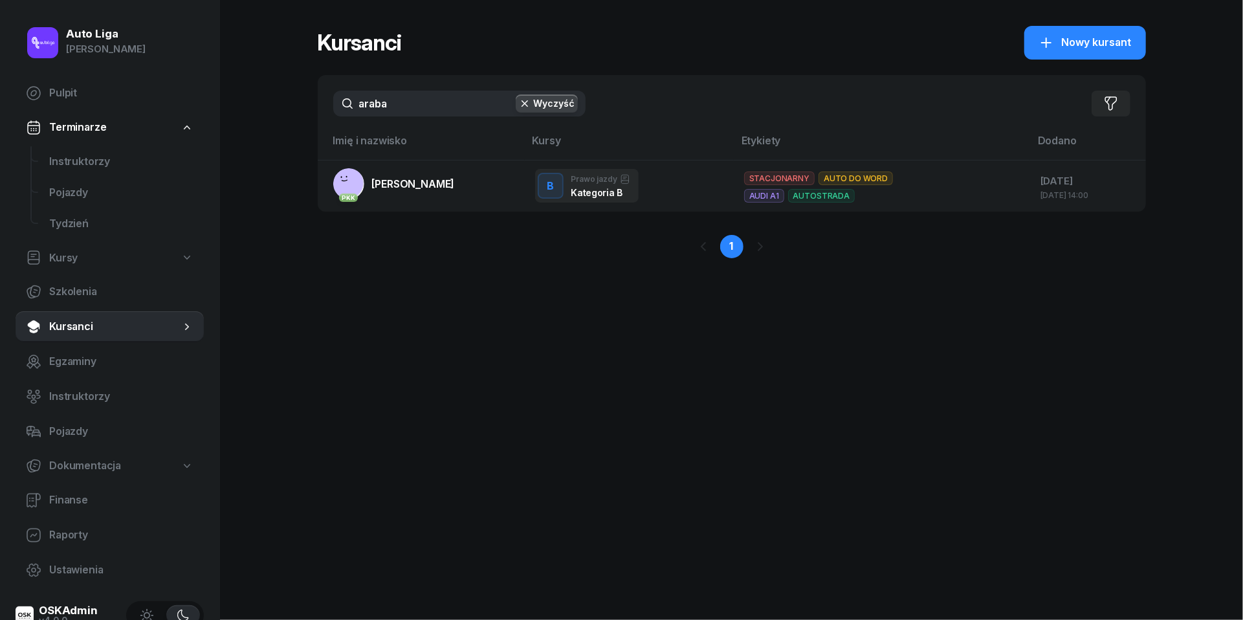
click at [417, 109] on input "araba" at bounding box center [459, 104] width 252 height 26
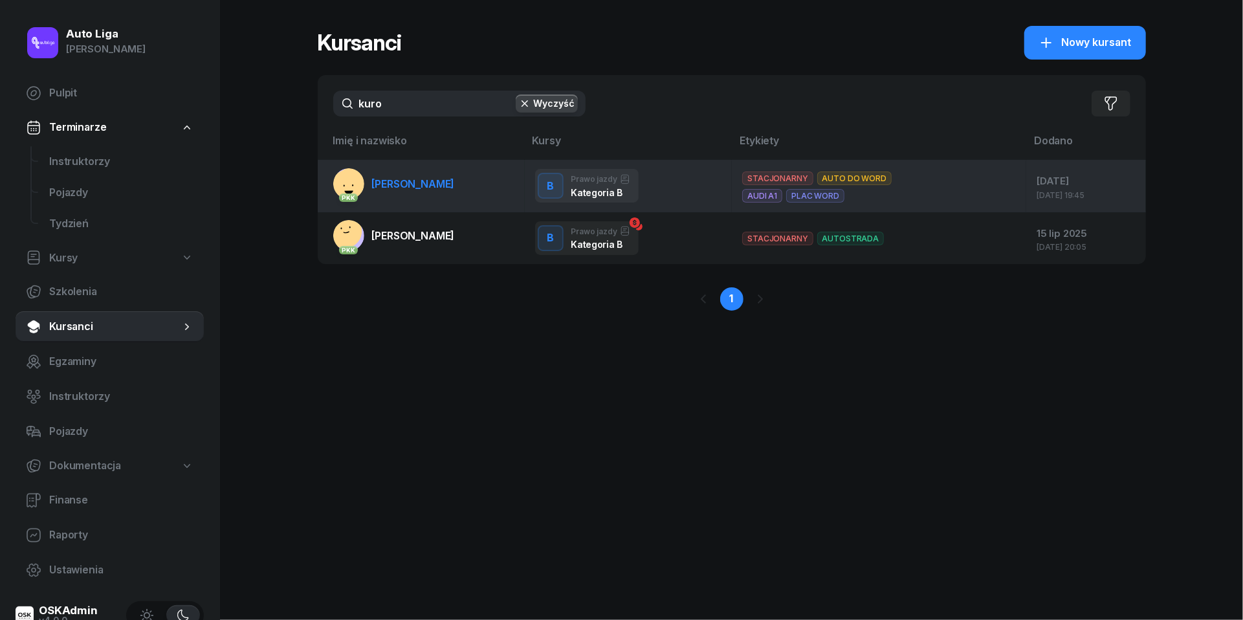
type input "kuro"
click at [412, 193] on link "PKK [PERSON_NAME]" at bounding box center [394, 183] width 122 height 31
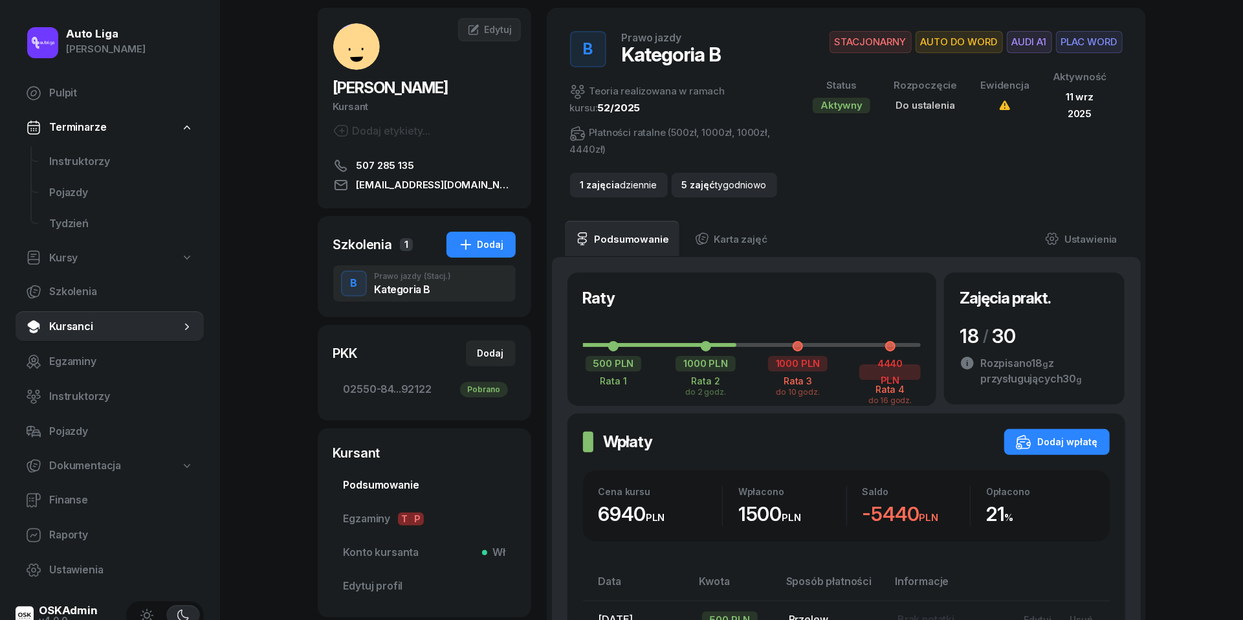
scroll to position [68, 0]
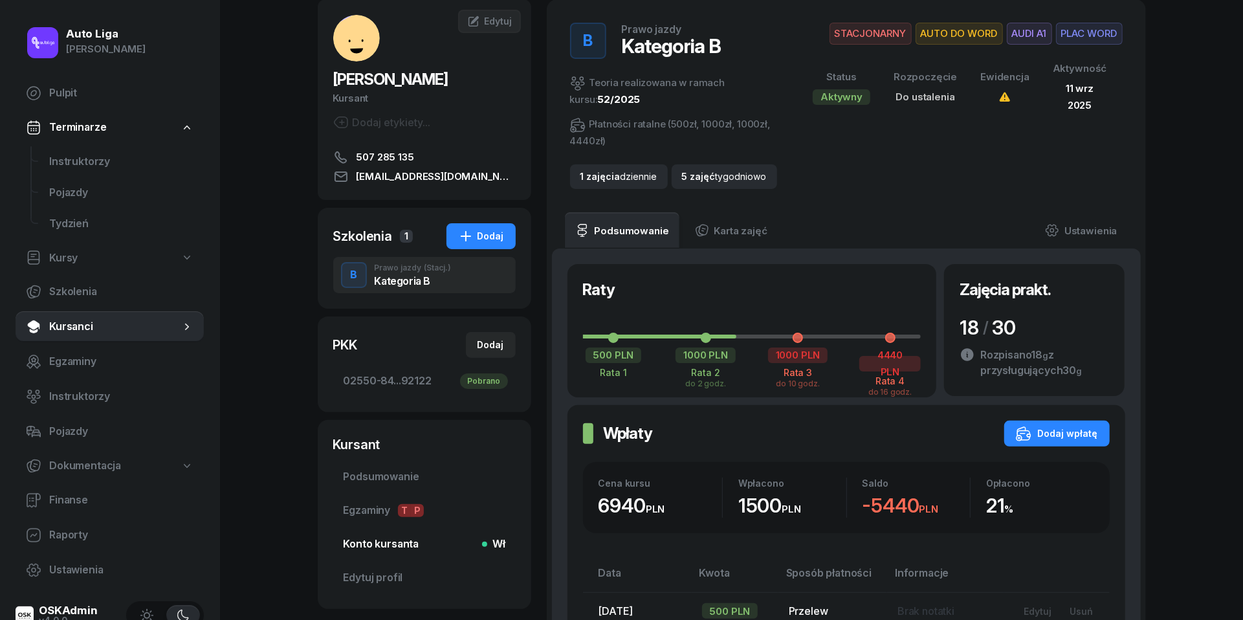
click at [381, 548] on span "Konto kursanta Wł" at bounding box center [425, 544] width 162 height 17
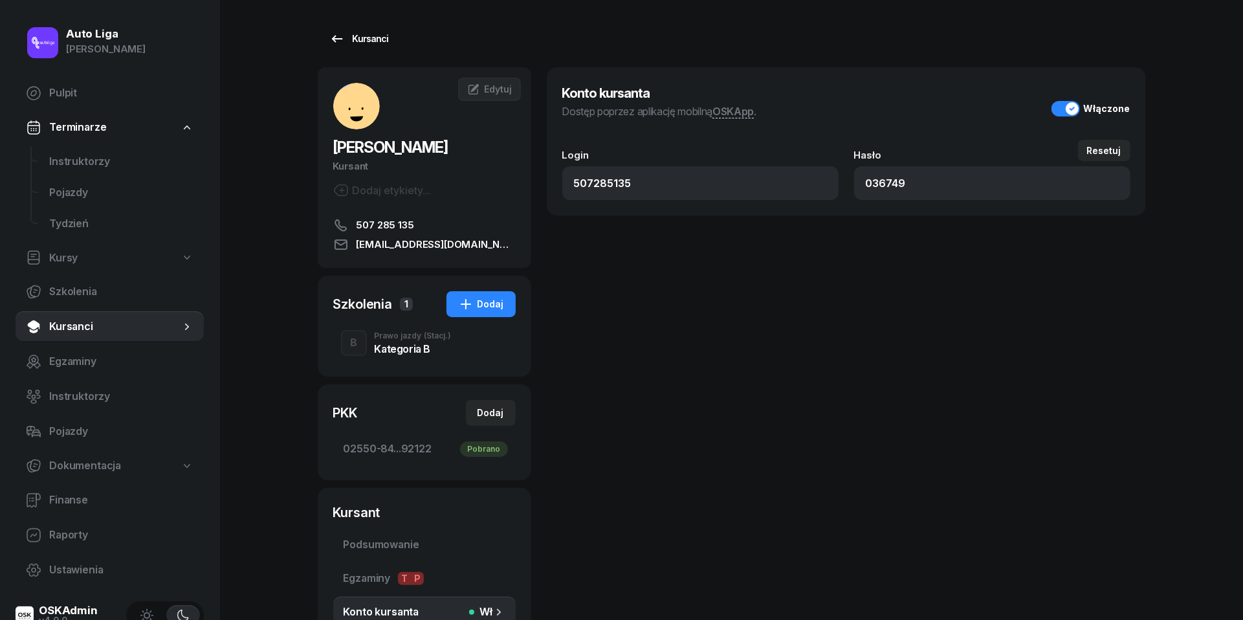
click at [347, 38] on div "Kursanci" at bounding box center [359, 39] width 60 height 16
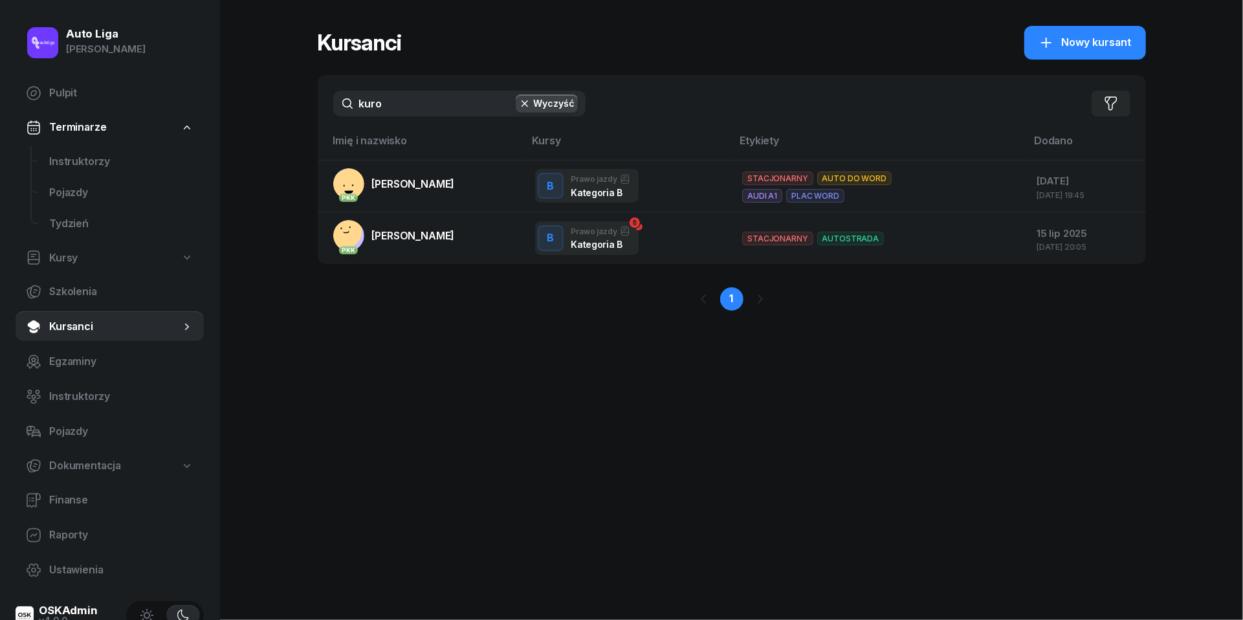
click at [406, 93] on input "kuro" at bounding box center [459, 104] width 252 height 26
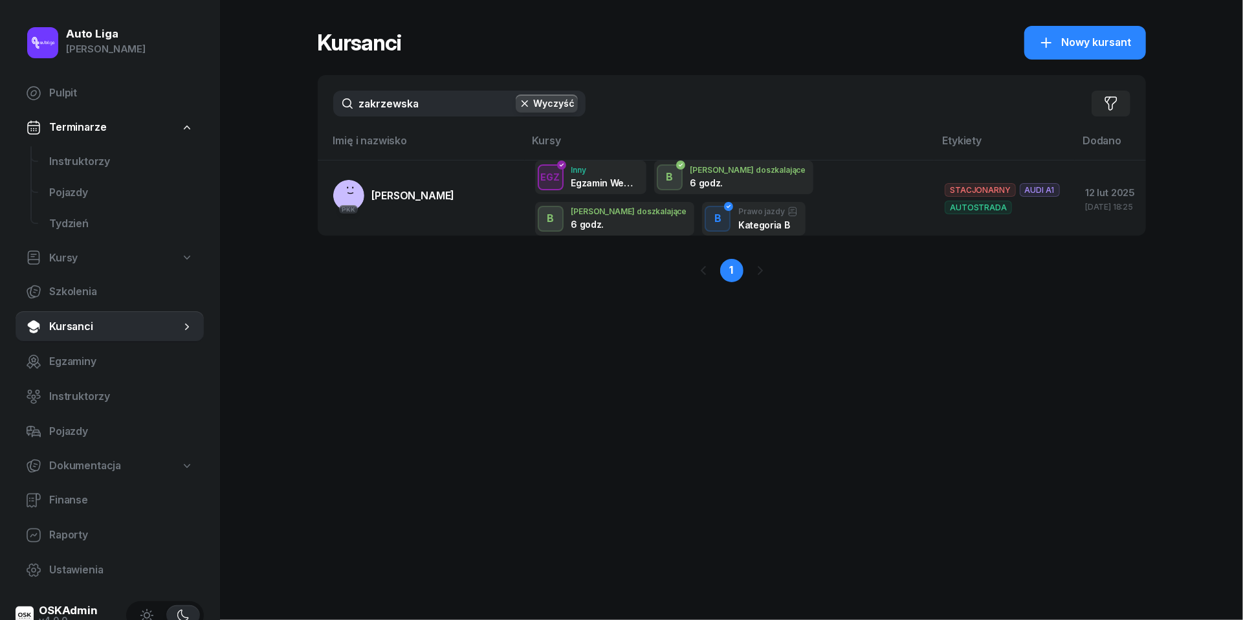
type input "zakrzewska"
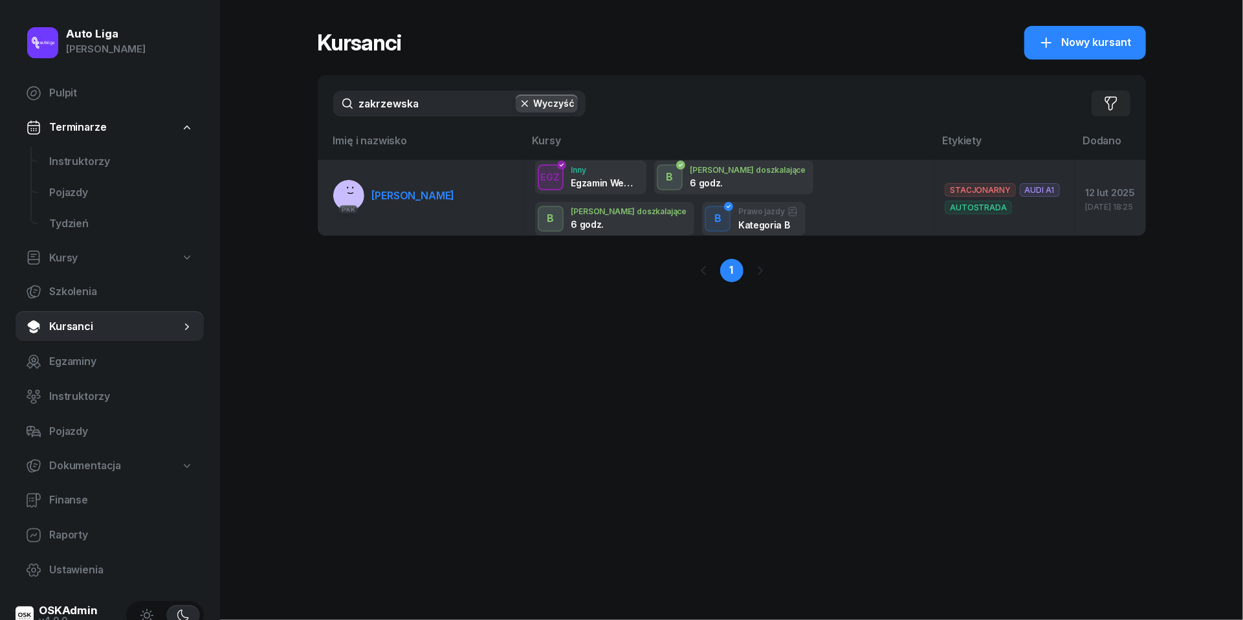
drag, startPoint x: 402, startPoint y: 133, endPoint x: 394, endPoint y: 197, distance: 64.6
click at [394, 197] on span "[PERSON_NAME]" at bounding box center [413, 195] width 83 height 13
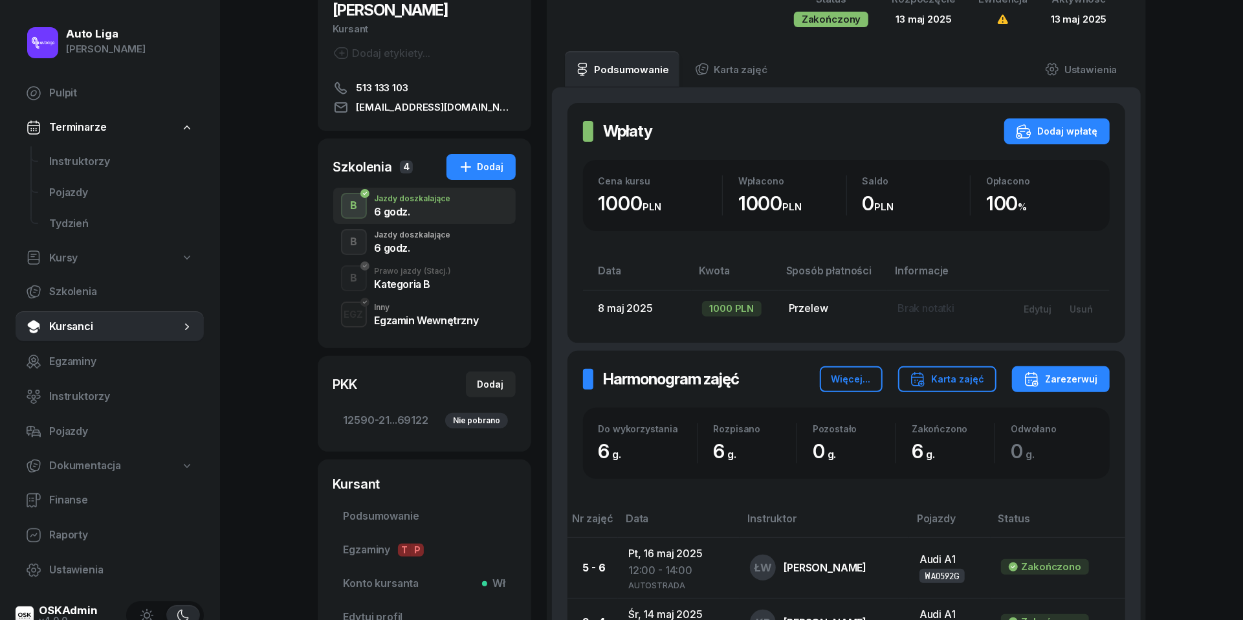
scroll to position [141, 0]
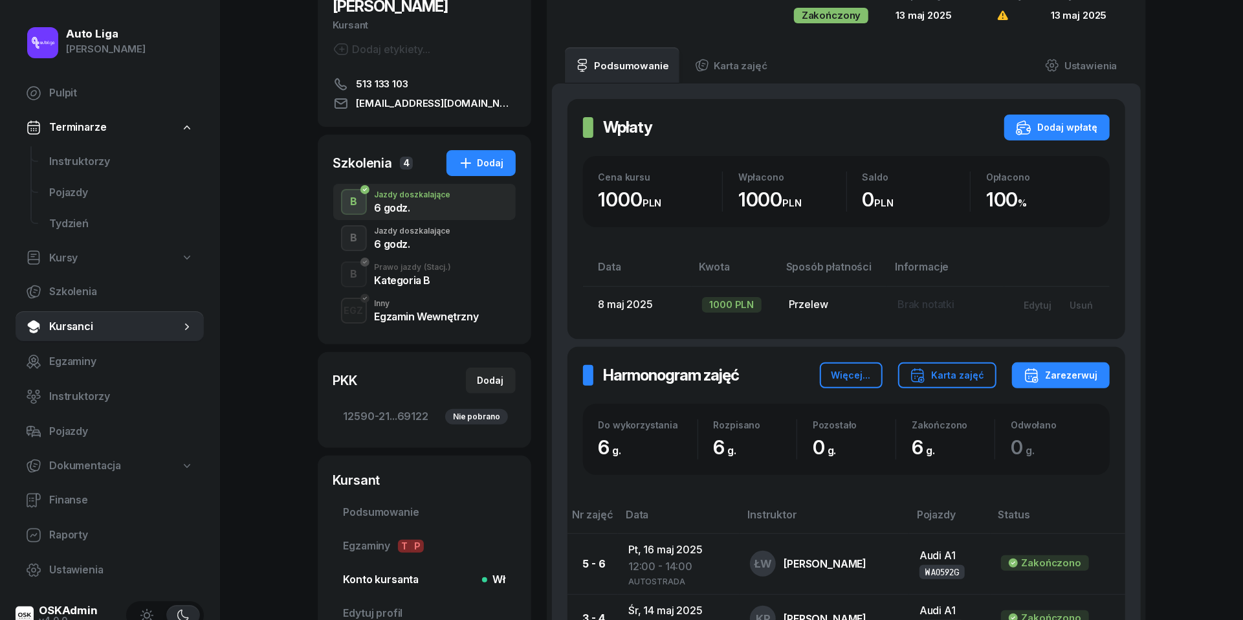
click at [377, 579] on span "Konto kursanta Wł" at bounding box center [425, 579] width 162 height 17
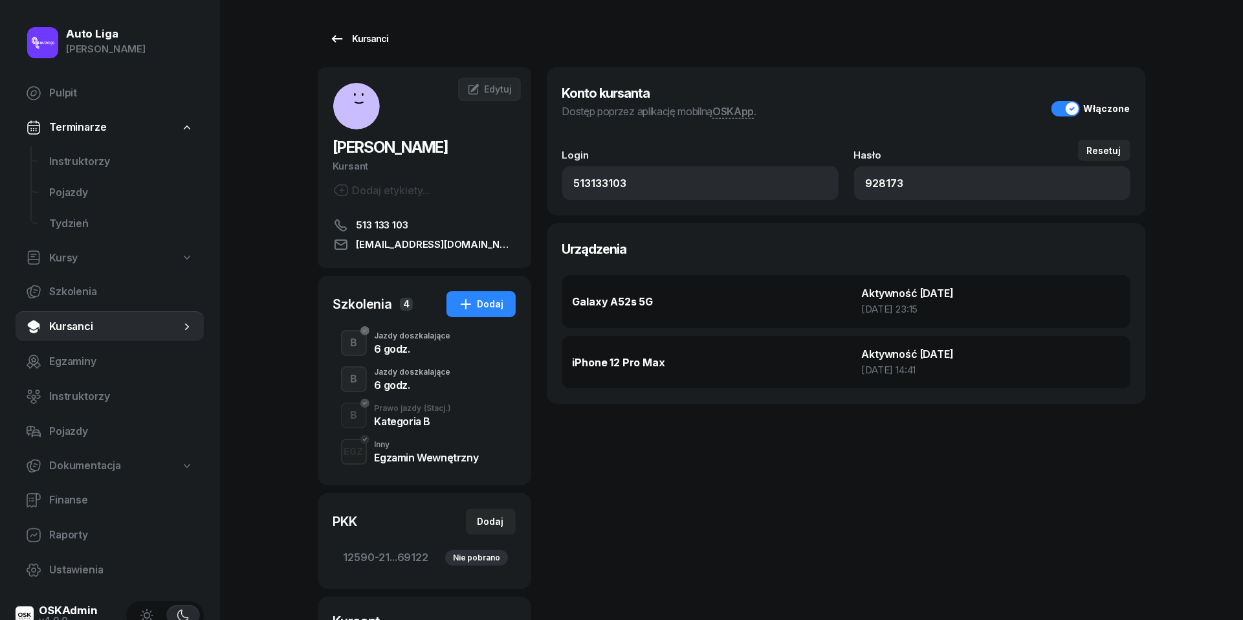
click at [338, 36] on icon at bounding box center [337, 39] width 16 height 16
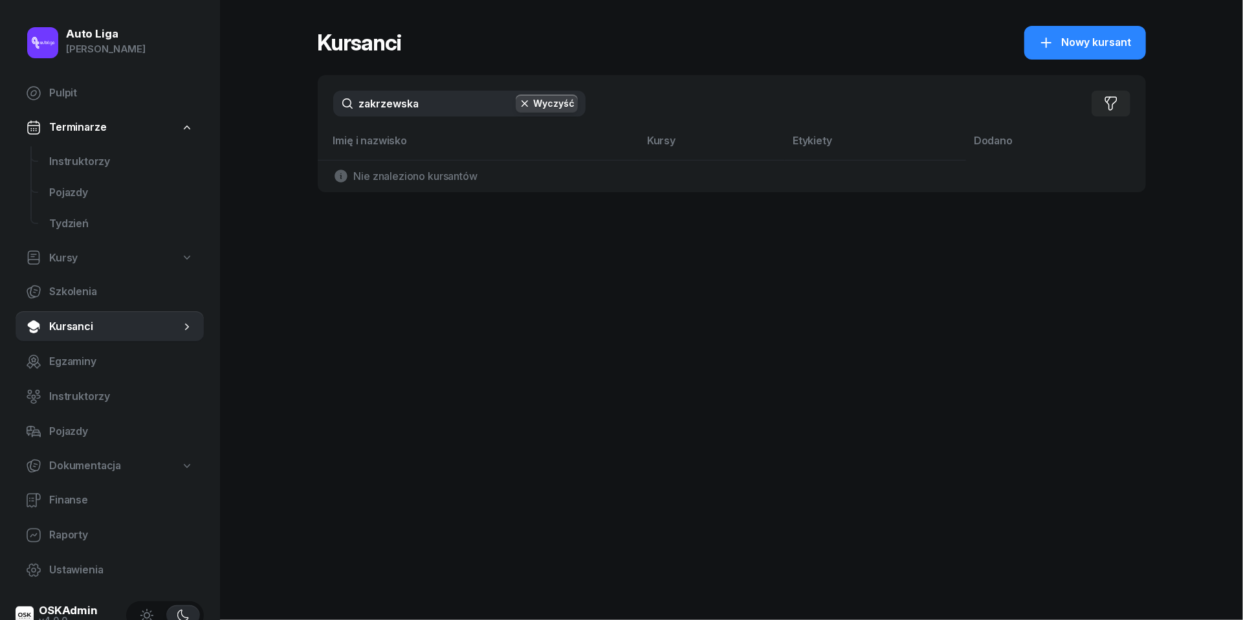
click at [380, 110] on input "zakrzewska" at bounding box center [459, 104] width 252 height 26
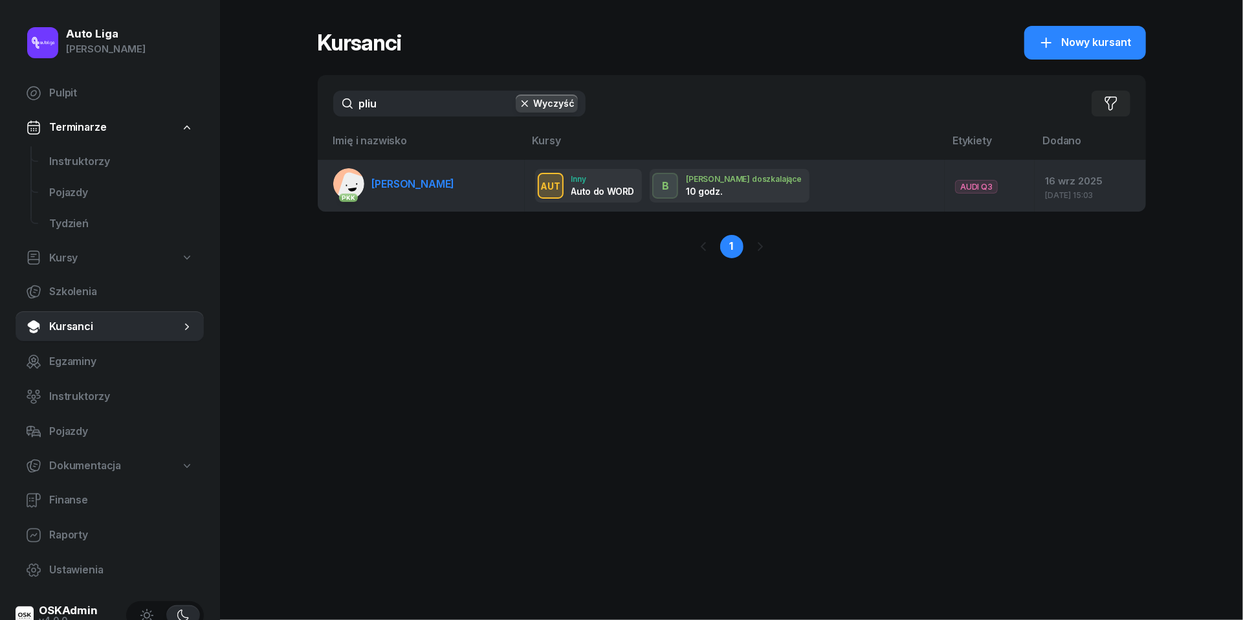
type input "pliu"
click at [386, 179] on span "[PERSON_NAME]" at bounding box center [413, 183] width 83 height 13
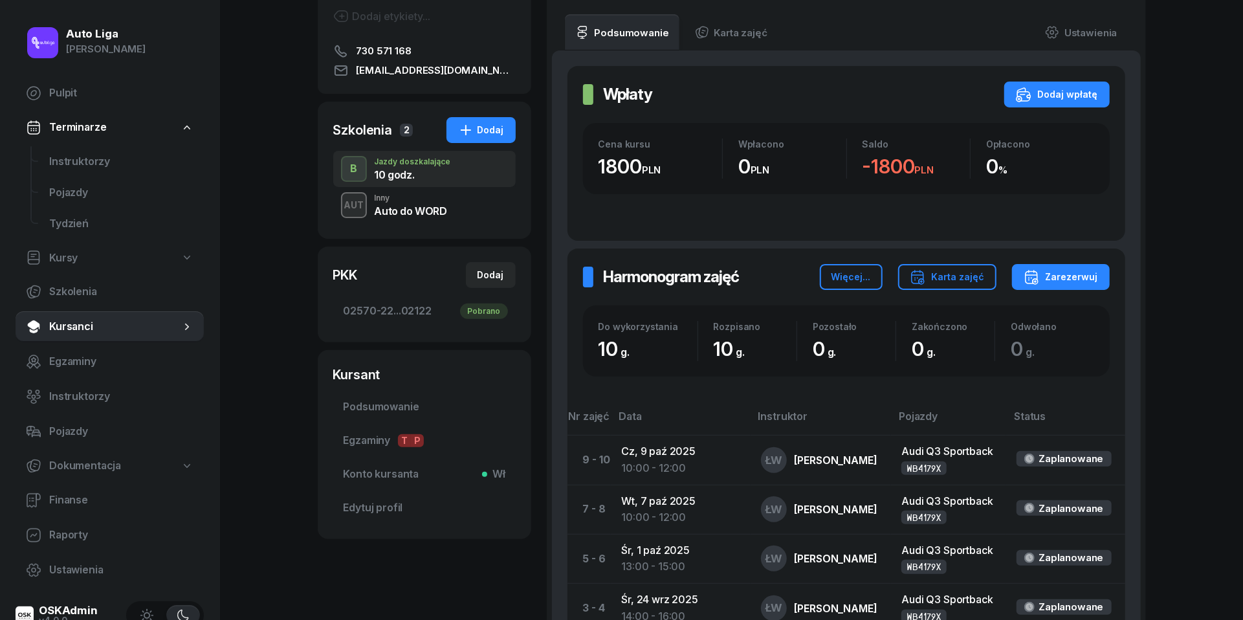
scroll to position [186, 0]
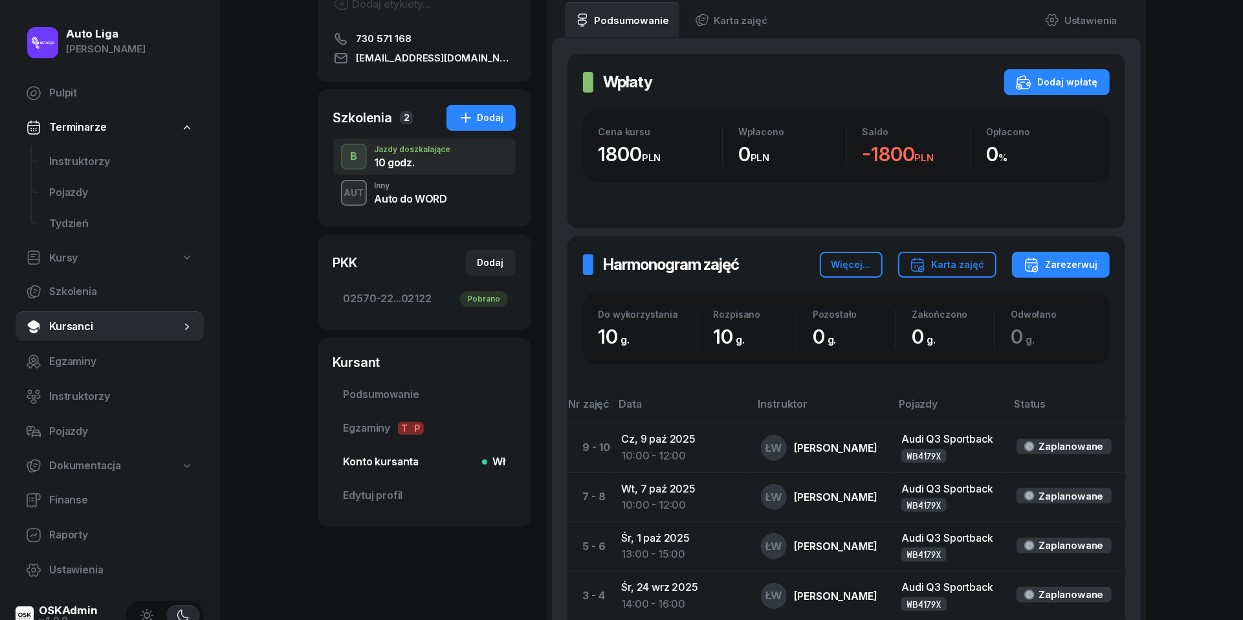
click at [399, 472] on link "Konto kursanta Wł" at bounding box center [424, 461] width 182 height 31
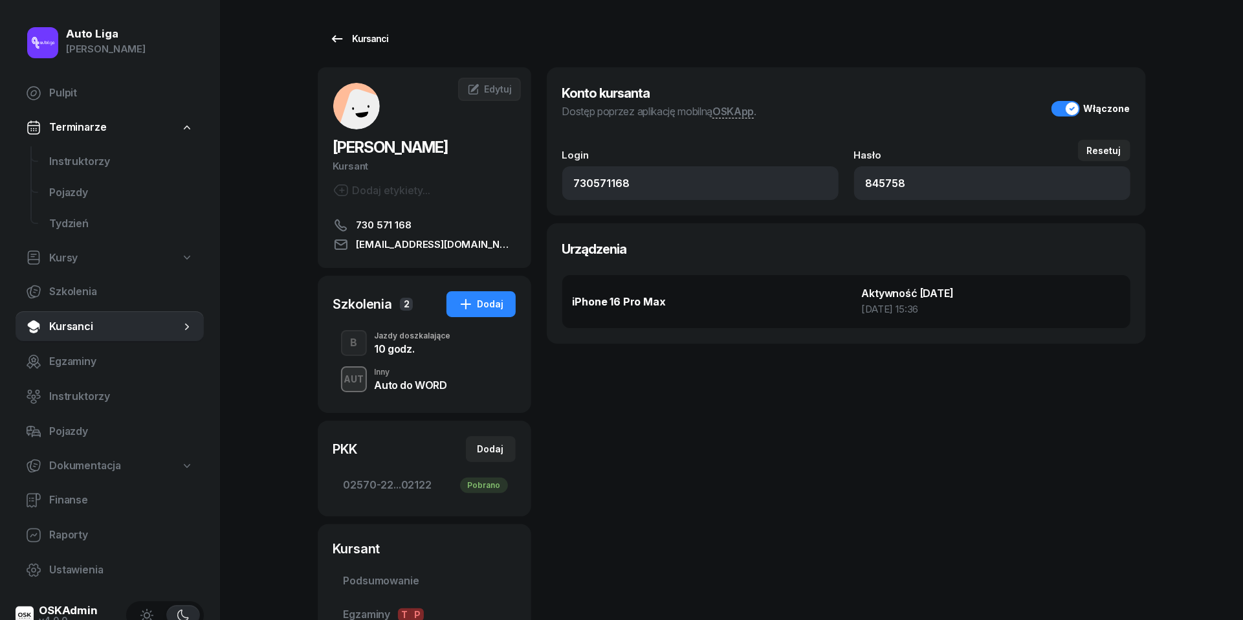
click at [342, 40] on icon at bounding box center [337, 39] width 16 height 16
